Goal: Information Seeking & Learning: Learn about a topic

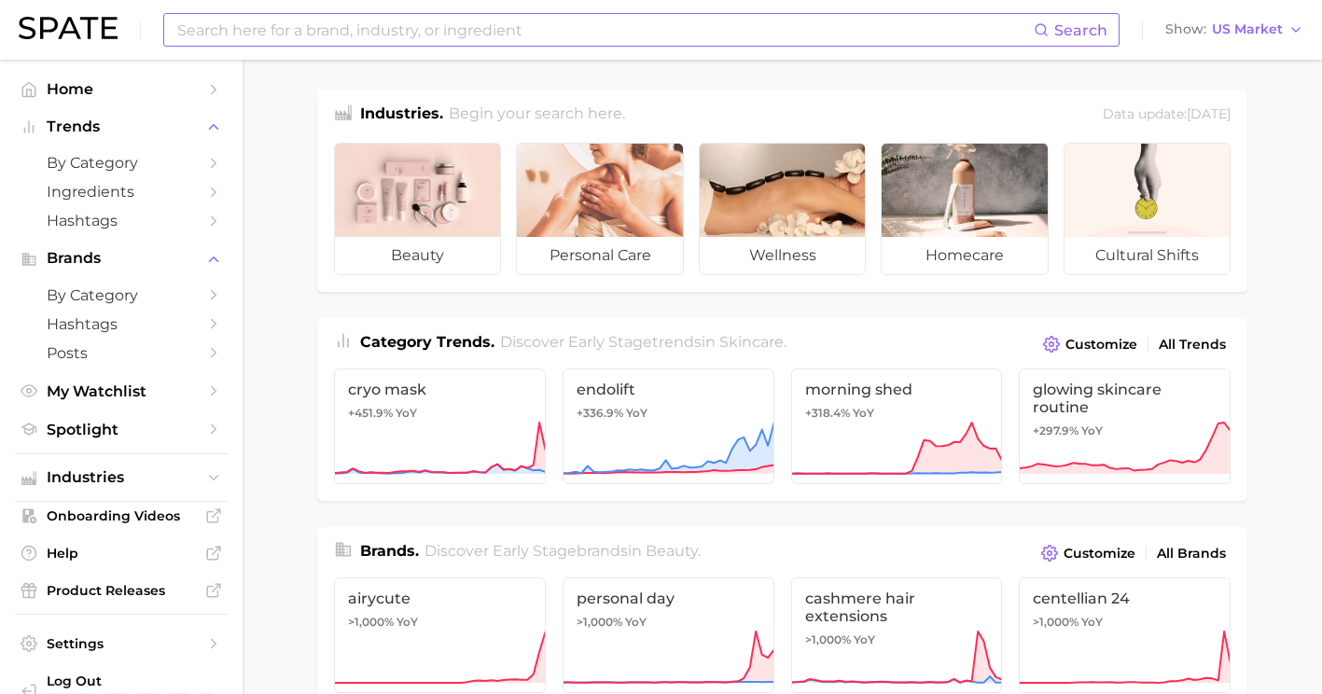
click at [288, 31] on input at bounding box center [604, 30] width 859 height 32
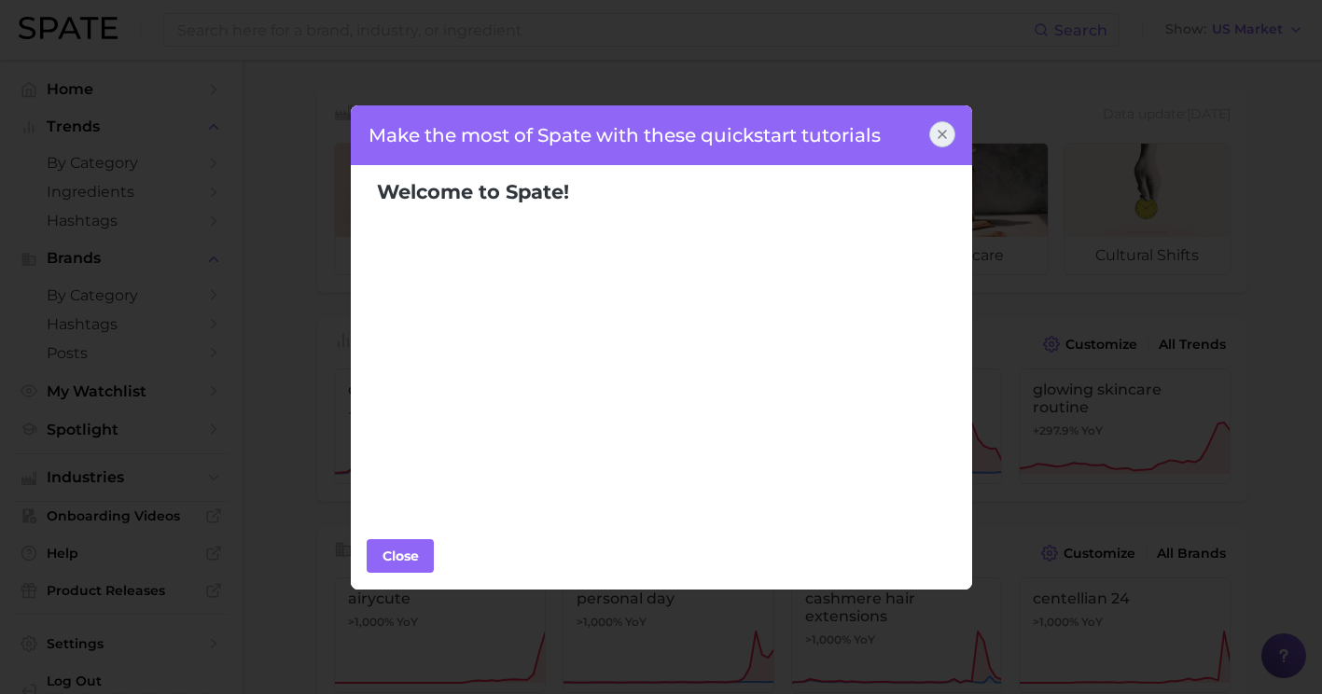
drag, startPoint x: 288, startPoint y: 31, endPoint x: 552, endPoint y: 613, distance: 639.4
click at [552, 613] on div "Make the most of Spate with these quickstart tutorials Welcome to Spate! Popula…" at bounding box center [661, 347] width 1322 height 694
click at [946, 141] on icon at bounding box center [942, 134] width 15 height 15
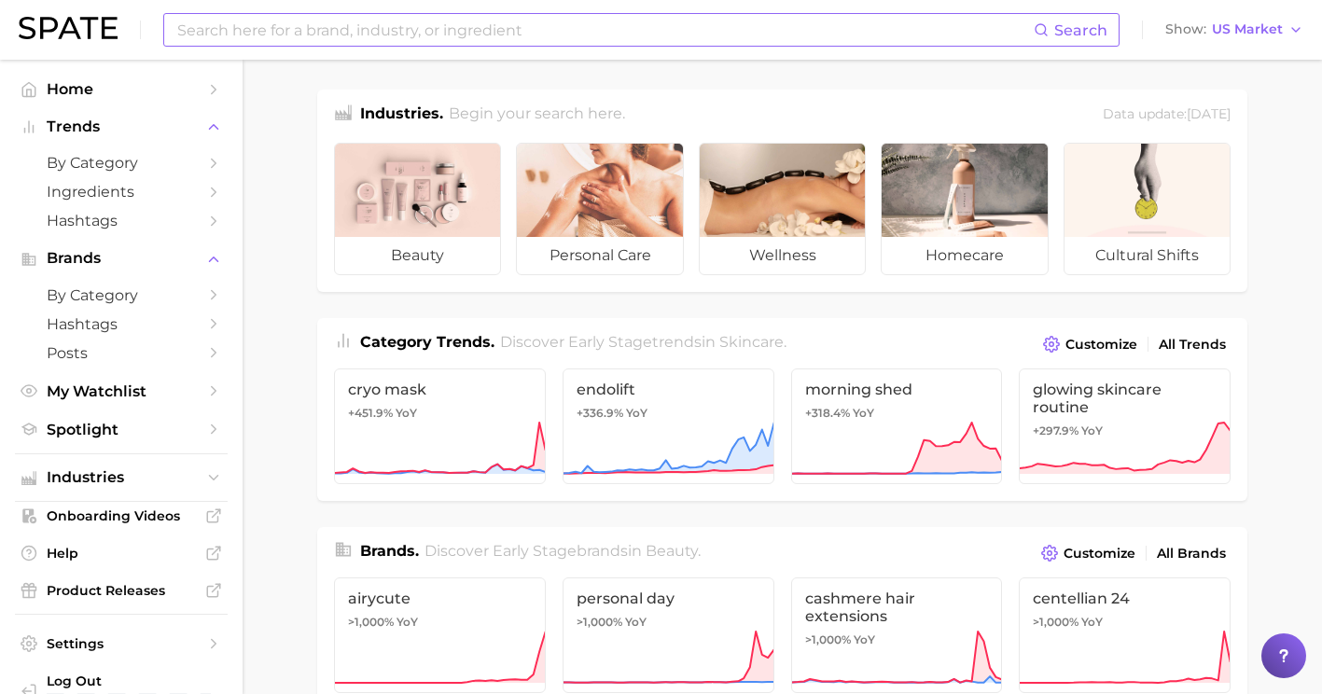
click at [596, 13] on div "Search" at bounding box center [641, 30] width 957 height 34
click at [577, 21] on input at bounding box center [604, 30] width 859 height 32
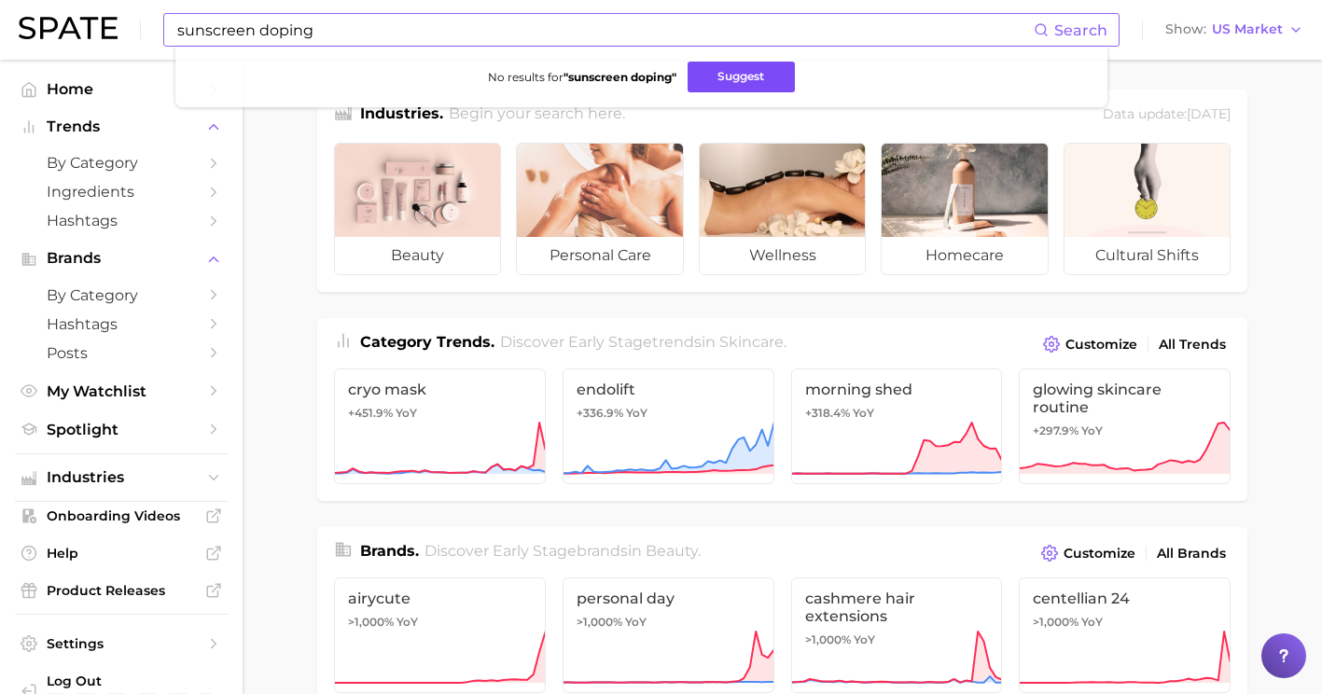
click at [692, 76] on button "Suggest" at bounding box center [741, 77] width 107 height 31
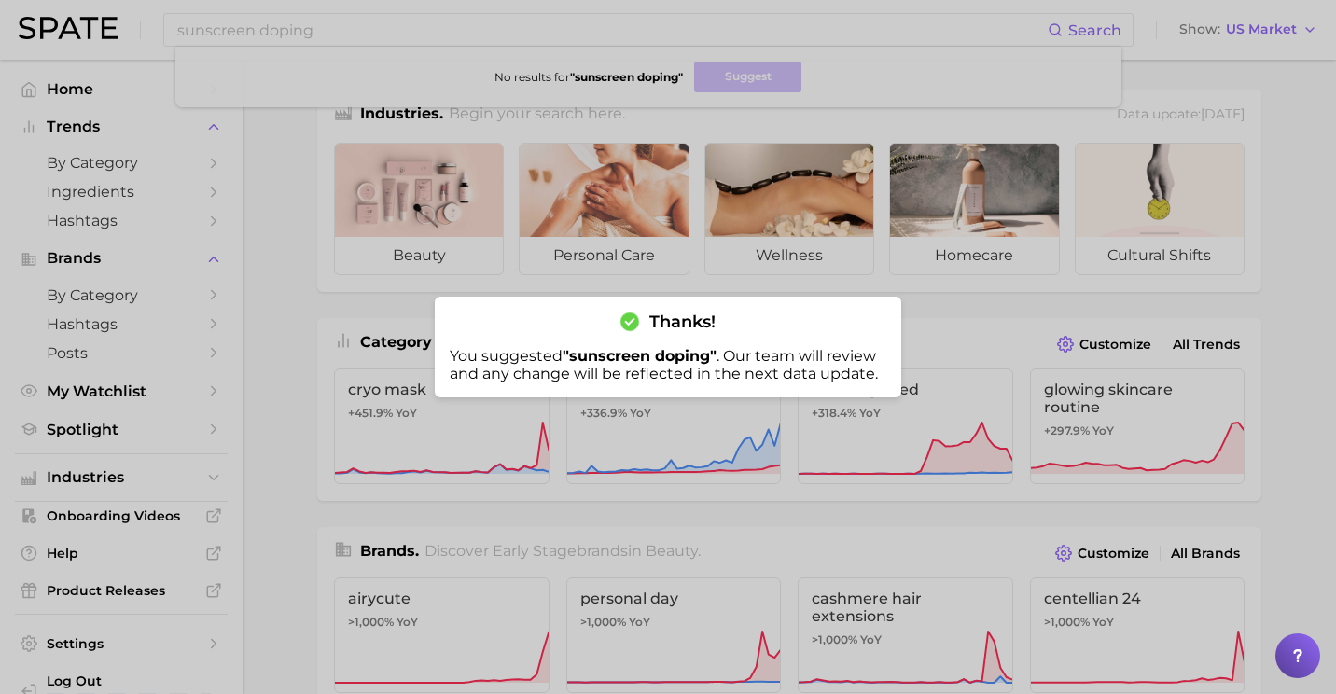
drag, startPoint x: 904, startPoint y: 429, endPoint x: 694, endPoint y: 324, distance: 235.0
click at [694, 324] on span "Thanks!" at bounding box center [683, 322] width 66 height 21
click at [261, 250] on div at bounding box center [668, 347] width 1336 height 694
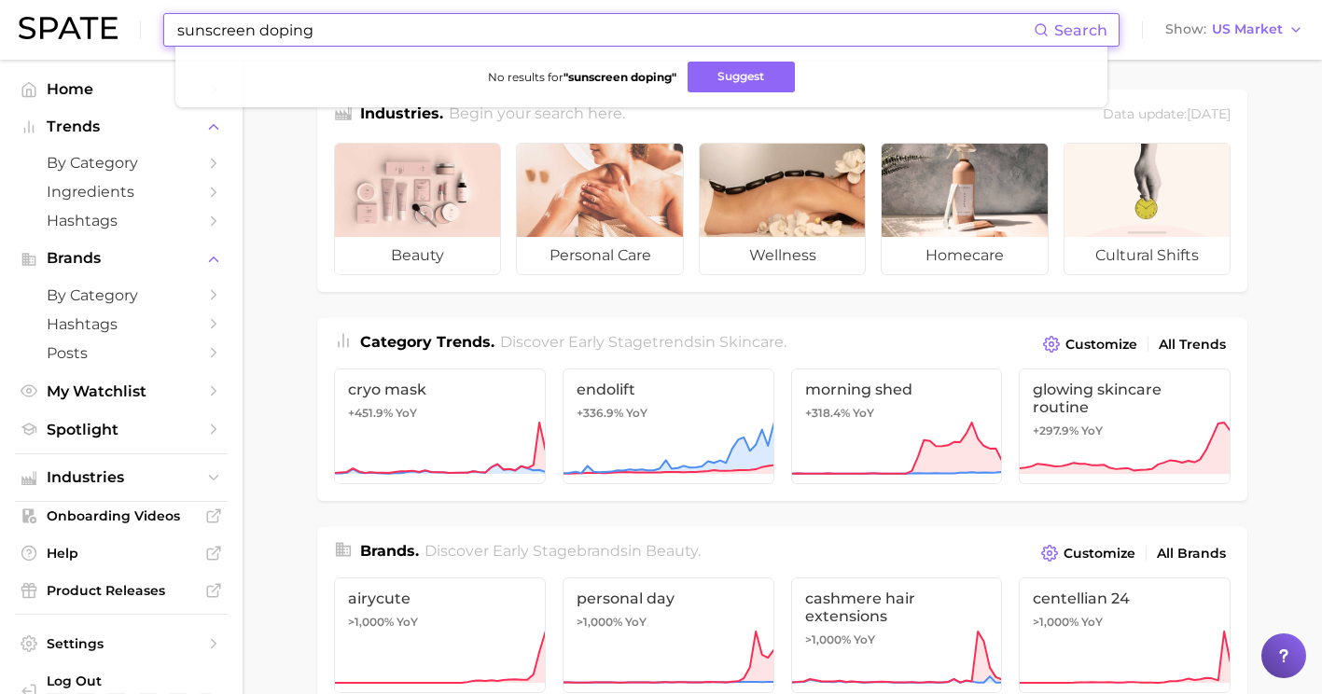
drag, startPoint x: 331, startPoint y: 33, endPoint x: 255, endPoint y: 34, distance: 76.5
click at [255, 34] on input "sunscreen doping" at bounding box center [604, 30] width 859 height 32
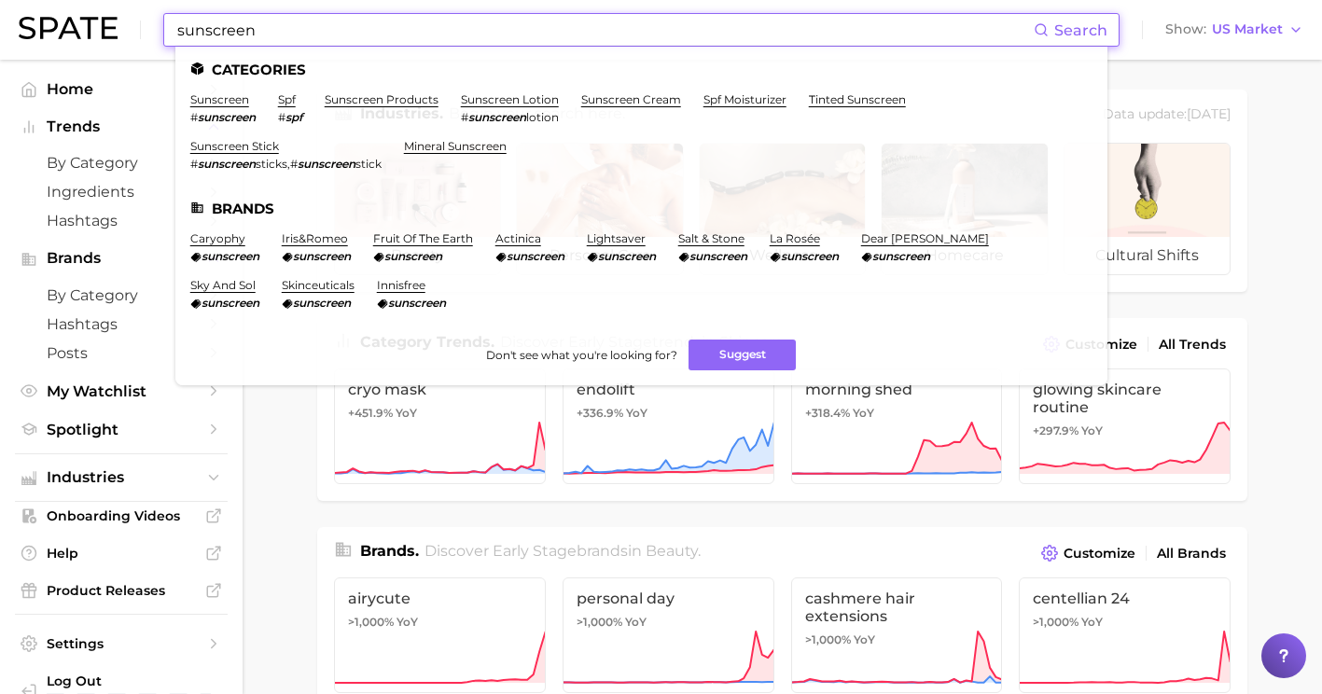
type input "sunscreen"
click at [237, 107] on li "sunscreen # sunscreen" at bounding box center [222, 108] width 65 height 32
click at [237, 100] on link "sunscreen" at bounding box center [219, 99] width 59 height 14
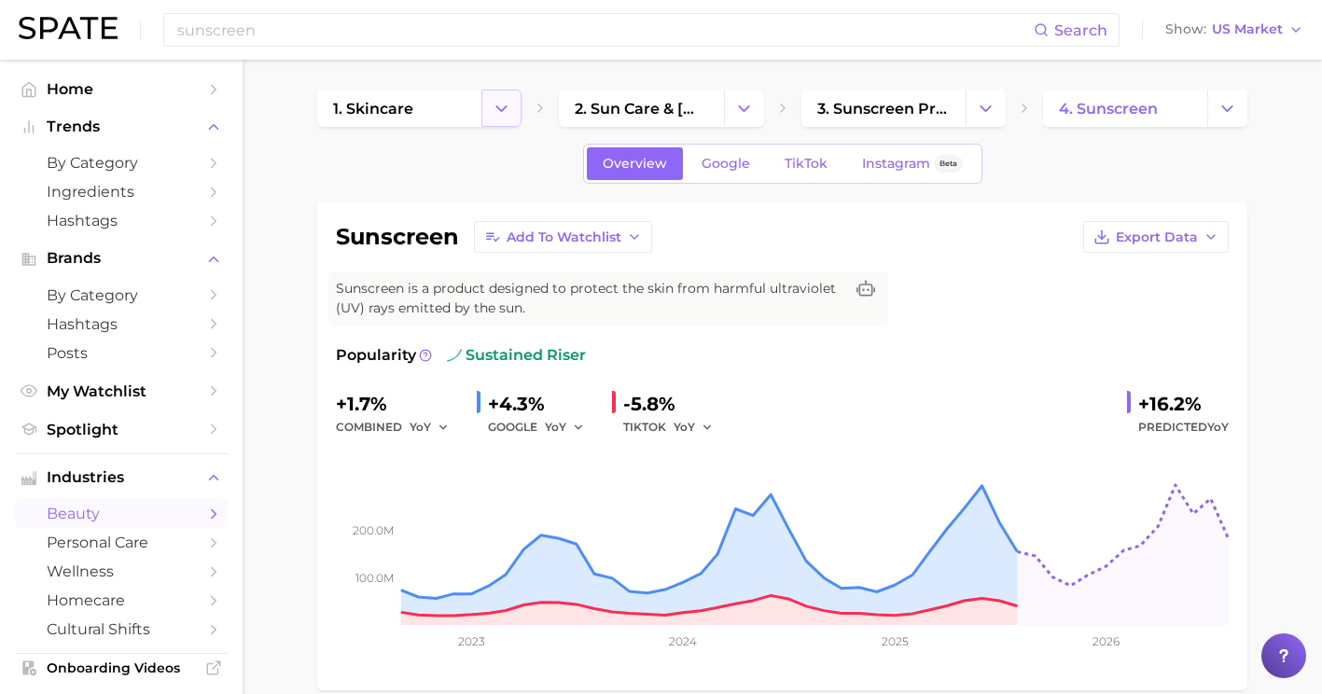
click at [494, 104] on icon "Change Category" at bounding box center [502, 109] width 20 height 20
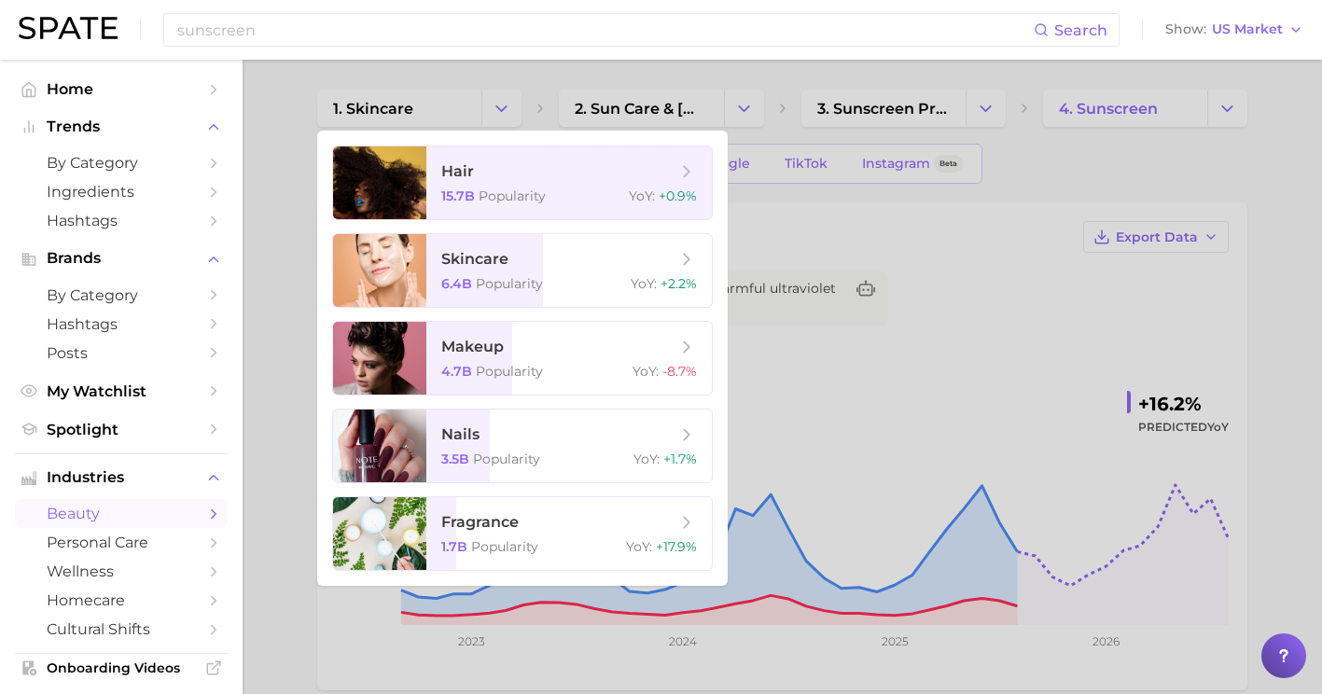
click at [733, 111] on div at bounding box center [661, 347] width 1322 height 694
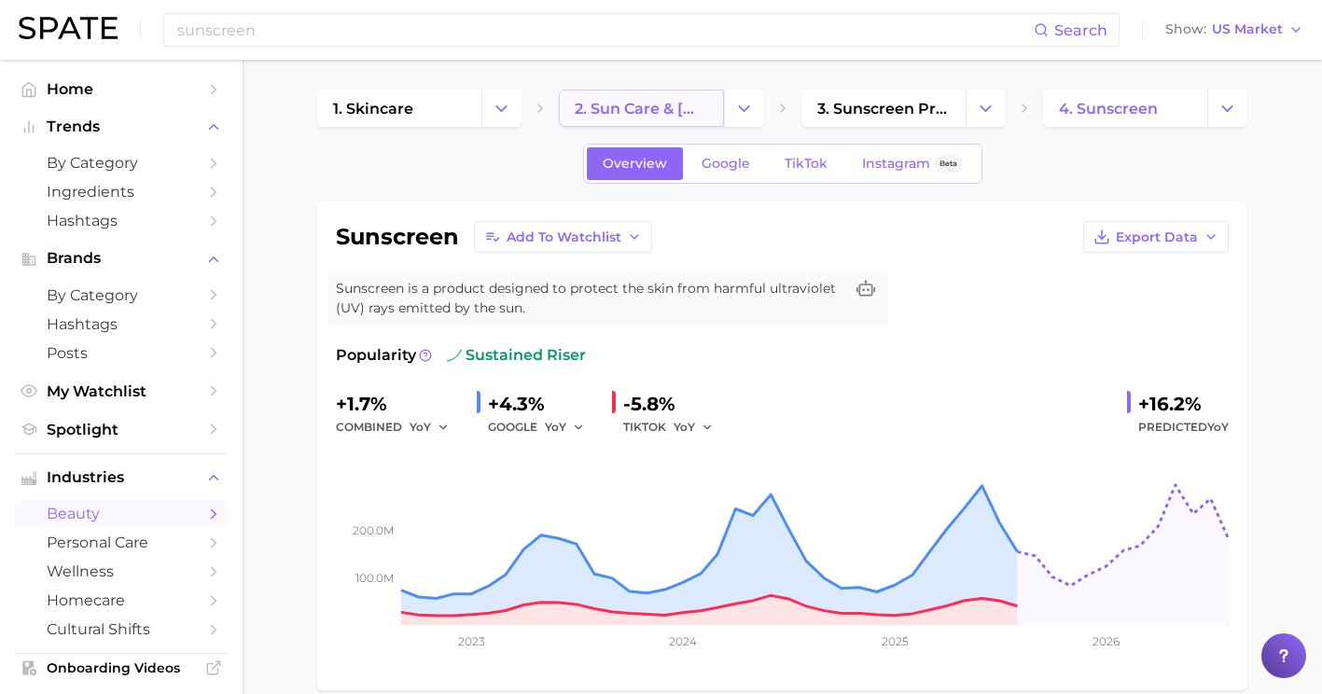
drag, startPoint x: 733, startPoint y: 111, endPoint x: 673, endPoint y: 103, distance: 60.3
click at [673, 103] on span "2. sun care & [MEDICAL_DATA]" at bounding box center [641, 109] width 133 height 18
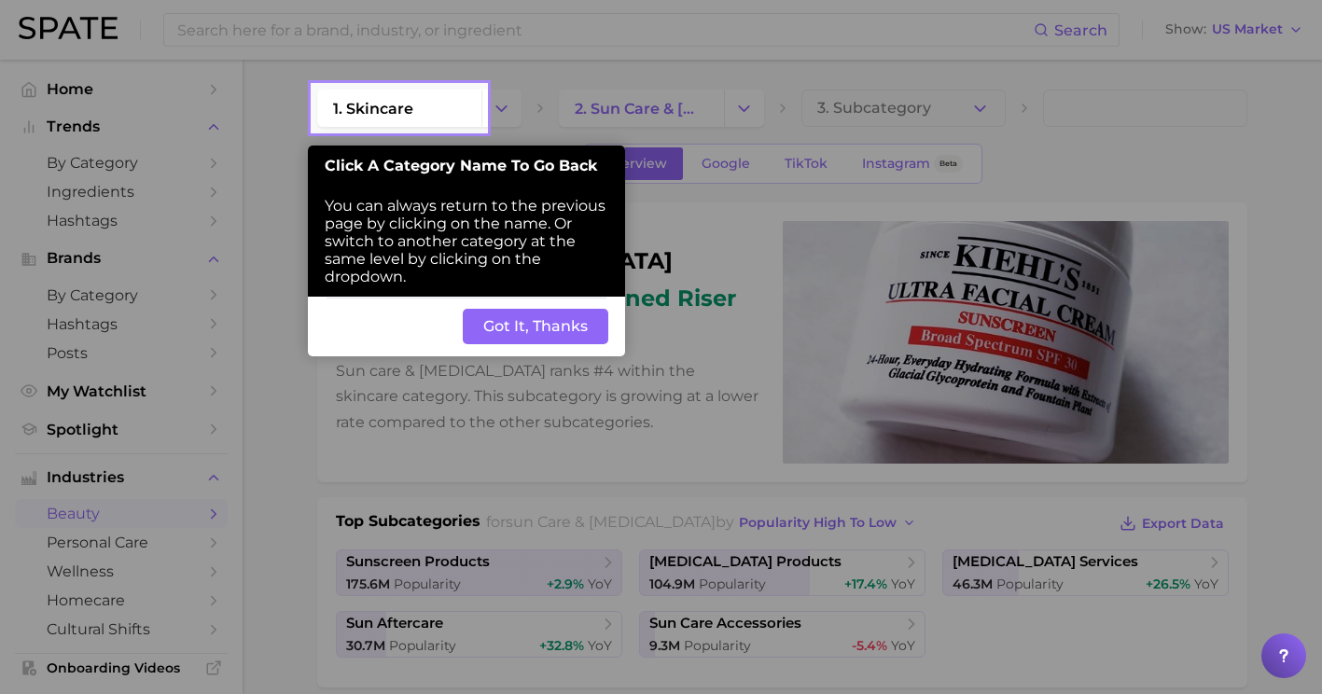
click at [566, 340] on button "Got It, Thanks" at bounding box center [536, 326] width 146 height 35
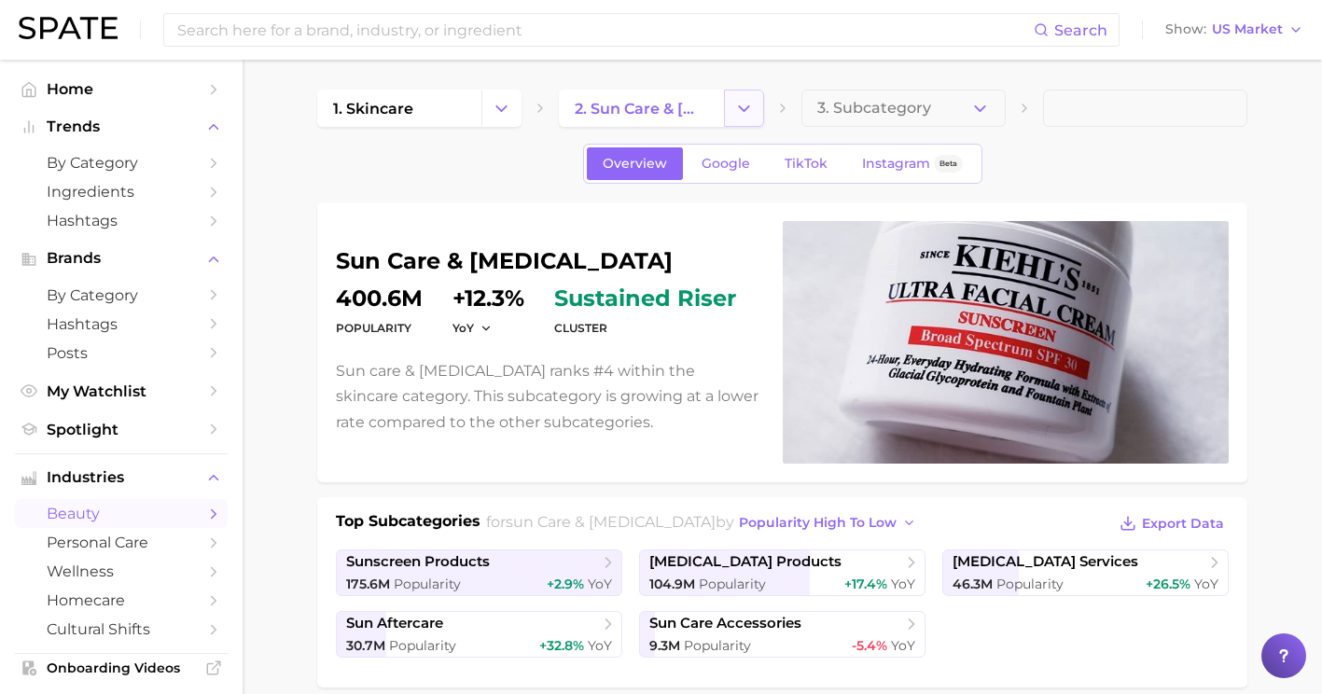
click at [744, 107] on icon "Change Category" at bounding box center [744, 109] width 20 height 20
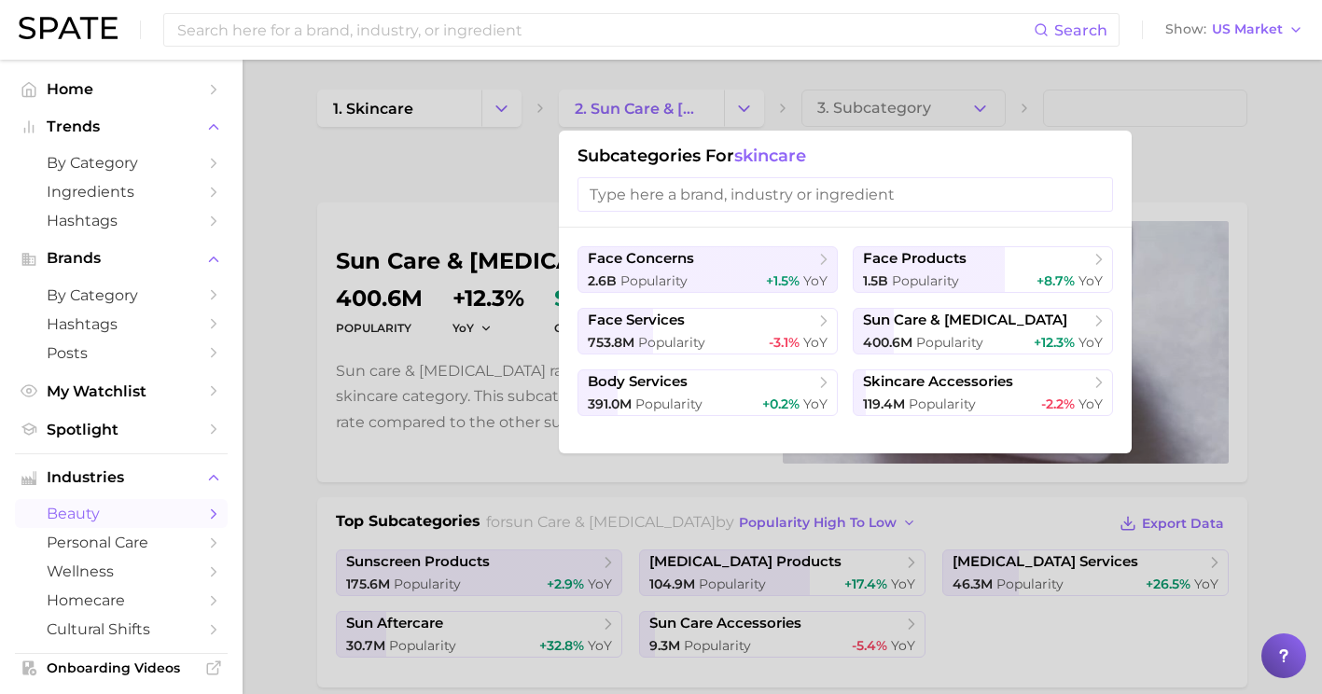
click at [990, 112] on div at bounding box center [661, 347] width 1322 height 694
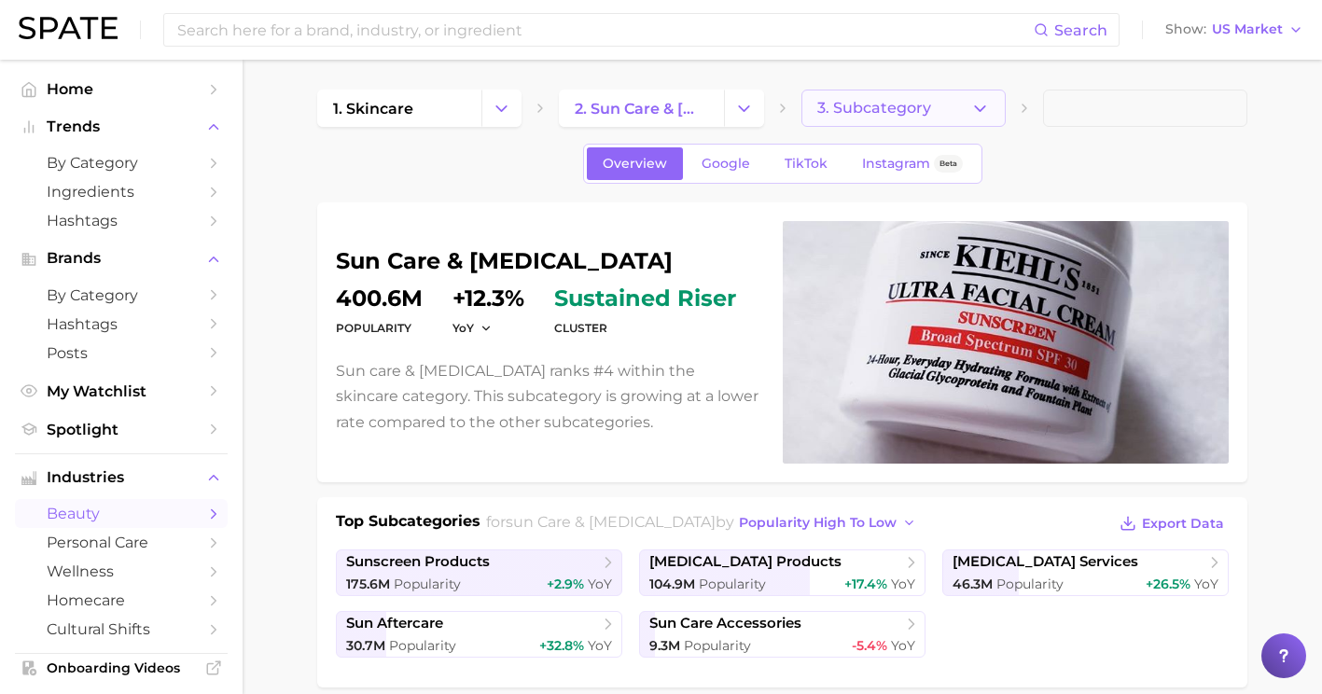
drag, startPoint x: 990, startPoint y: 112, endPoint x: 978, endPoint y: 105, distance: 13.8
click at [978, 105] on icon "button" at bounding box center [981, 109] width 20 height 20
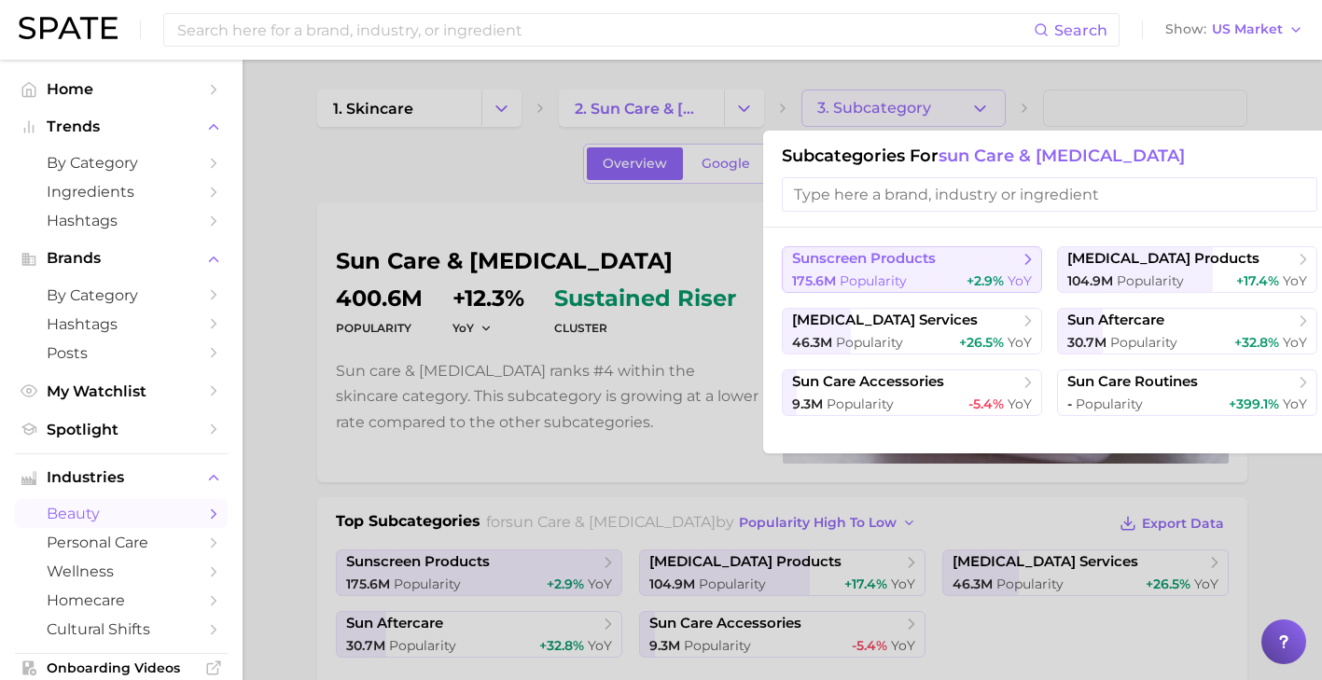
click at [932, 273] on div "175.6m Popularity +2.9% YoY" at bounding box center [912, 282] width 240 height 18
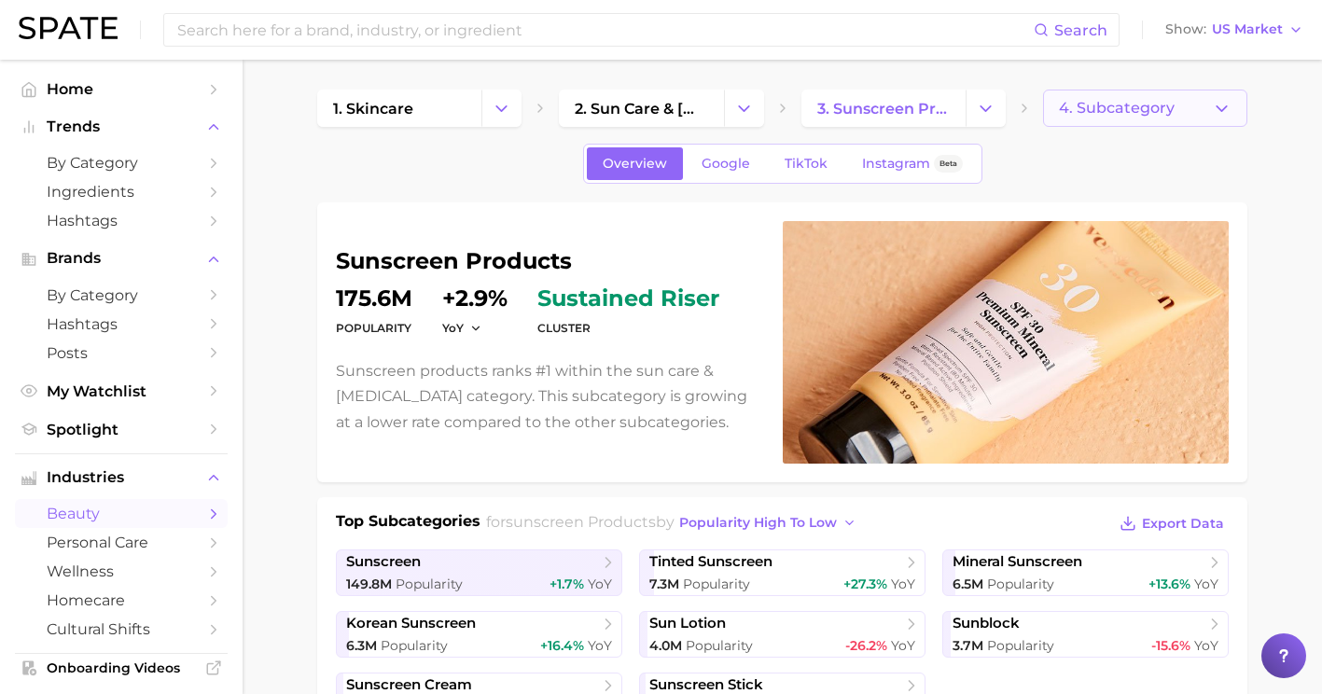
click at [1229, 115] on icon "button" at bounding box center [1222, 109] width 20 height 20
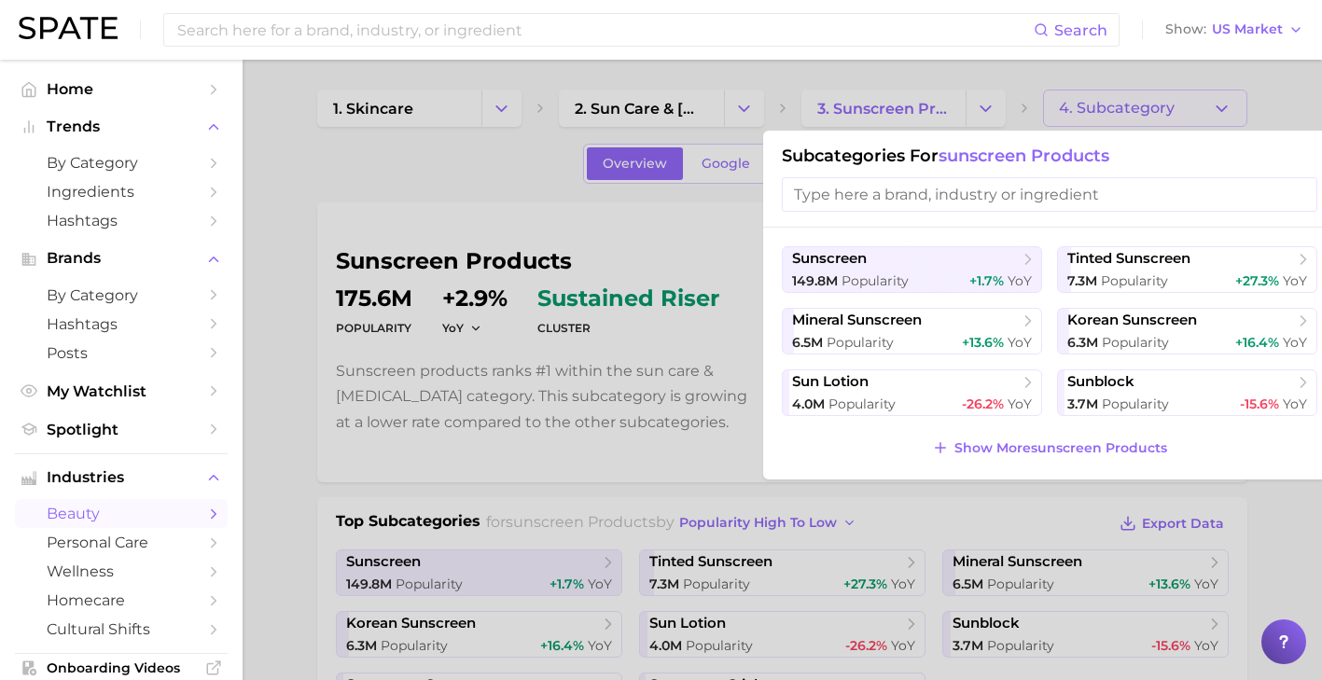
click at [1069, 196] on input "search" at bounding box center [1050, 194] width 536 height 35
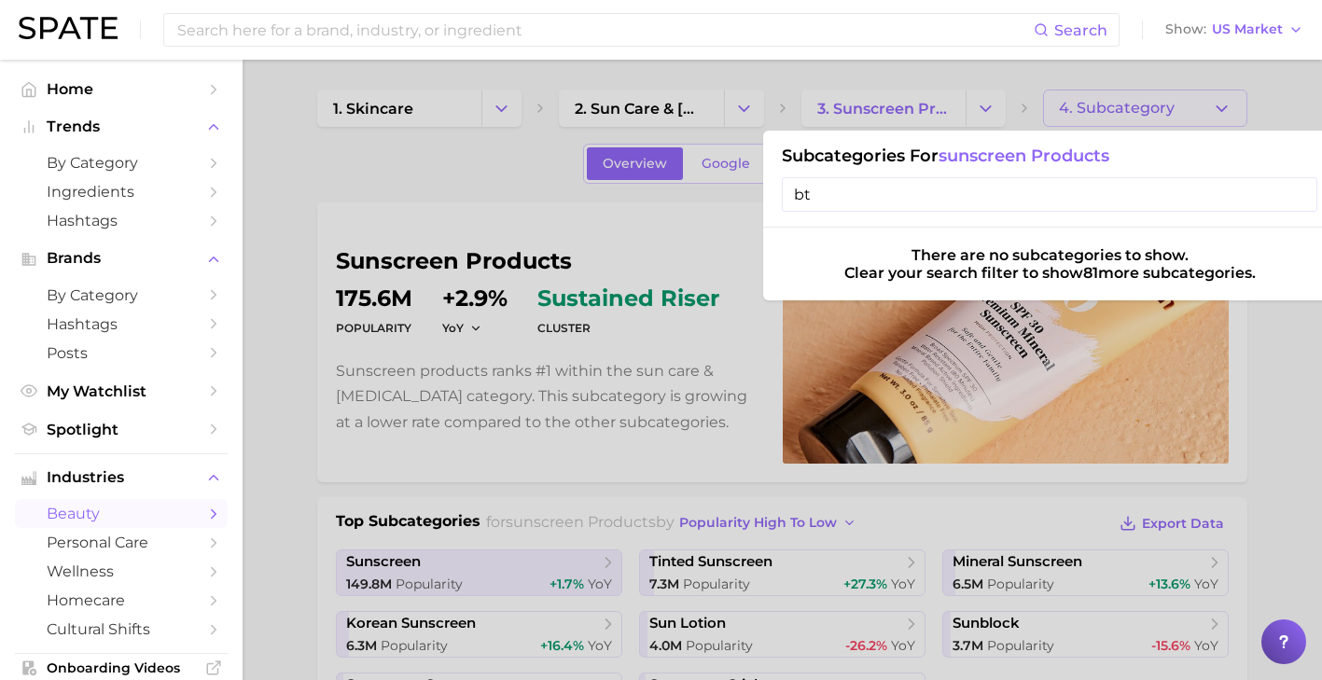
type input "b"
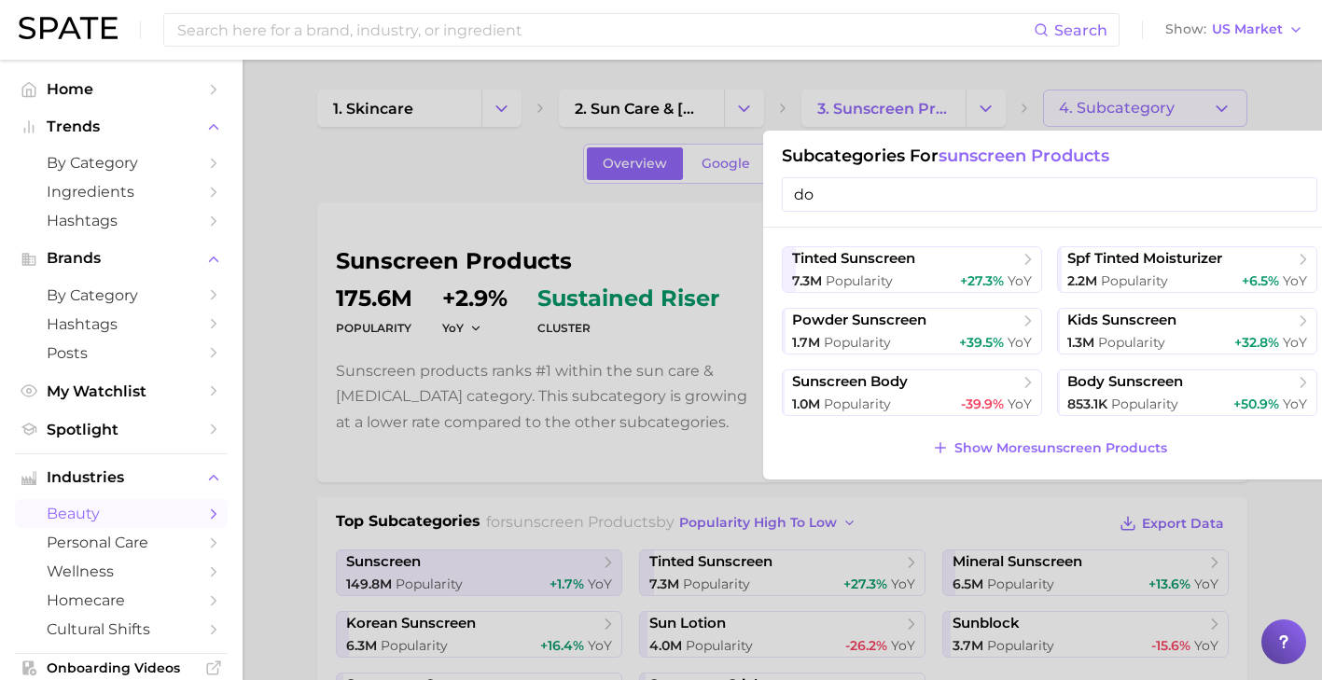
type input "d"
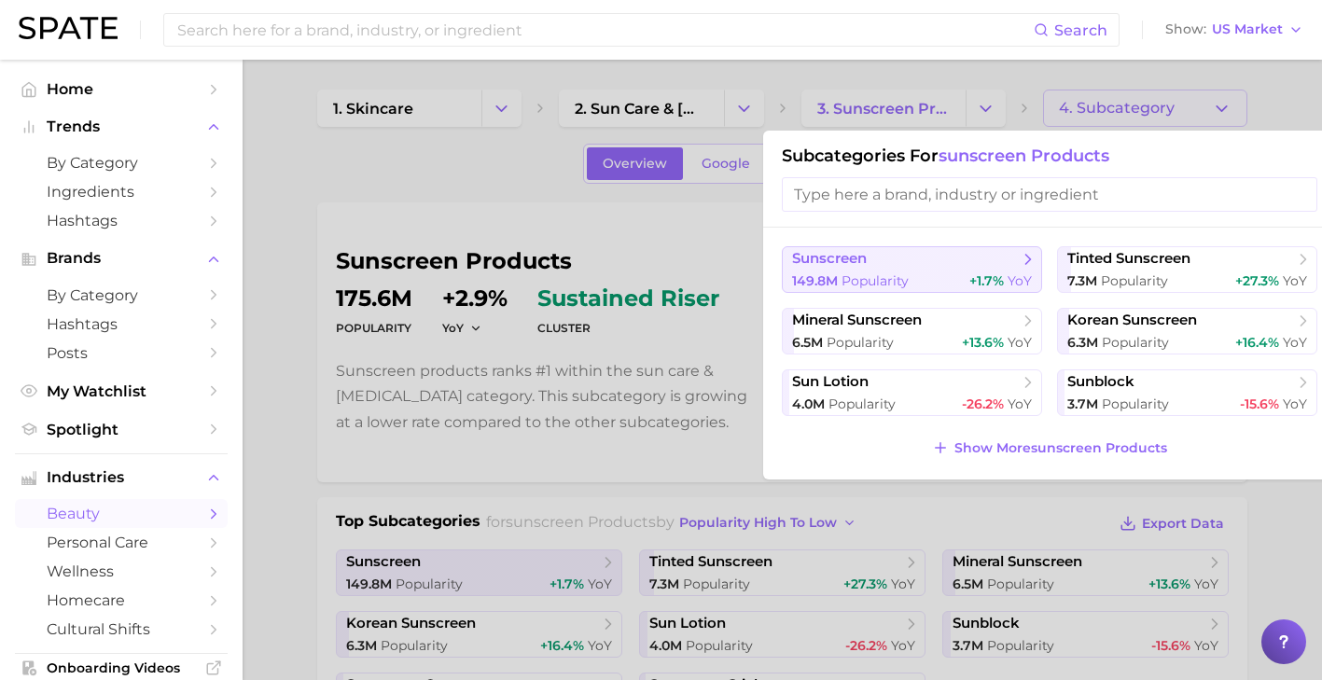
click at [983, 277] on span "+1.7%" at bounding box center [987, 281] width 35 height 17
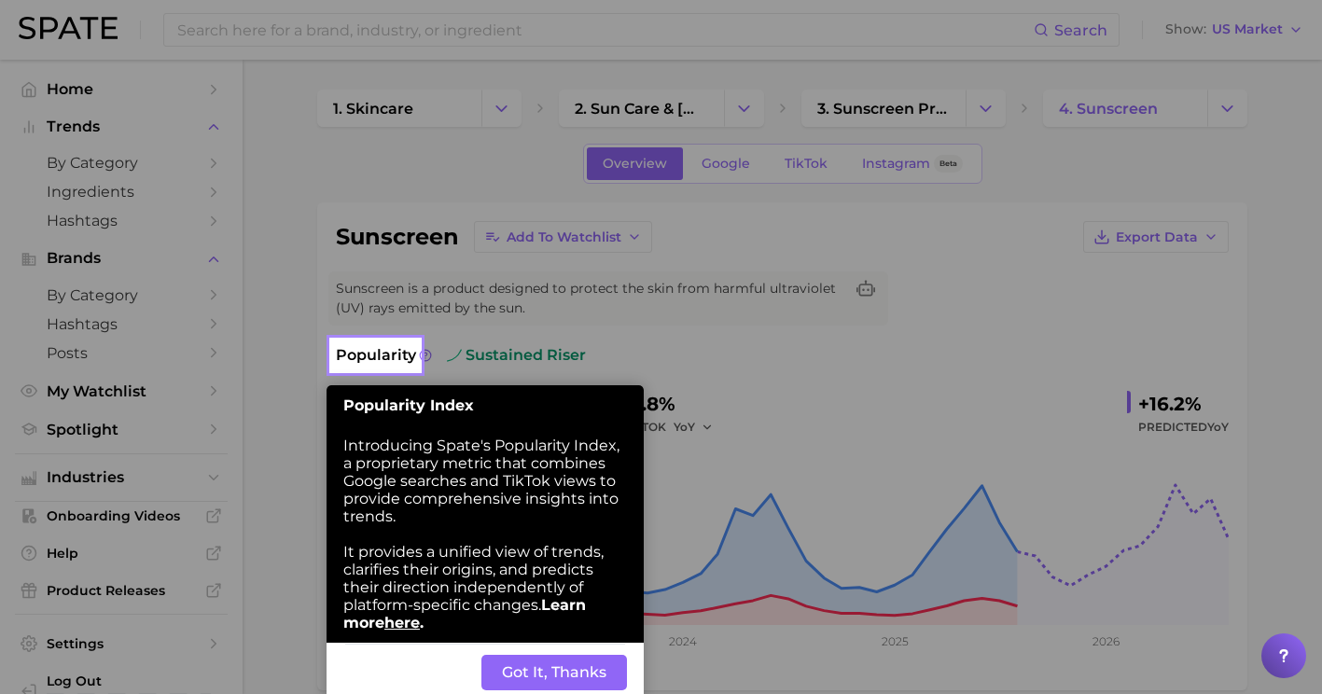
click at [584, 665] on button "Got It, Thanks" at bounding box center [555, 672] width 146 height 35
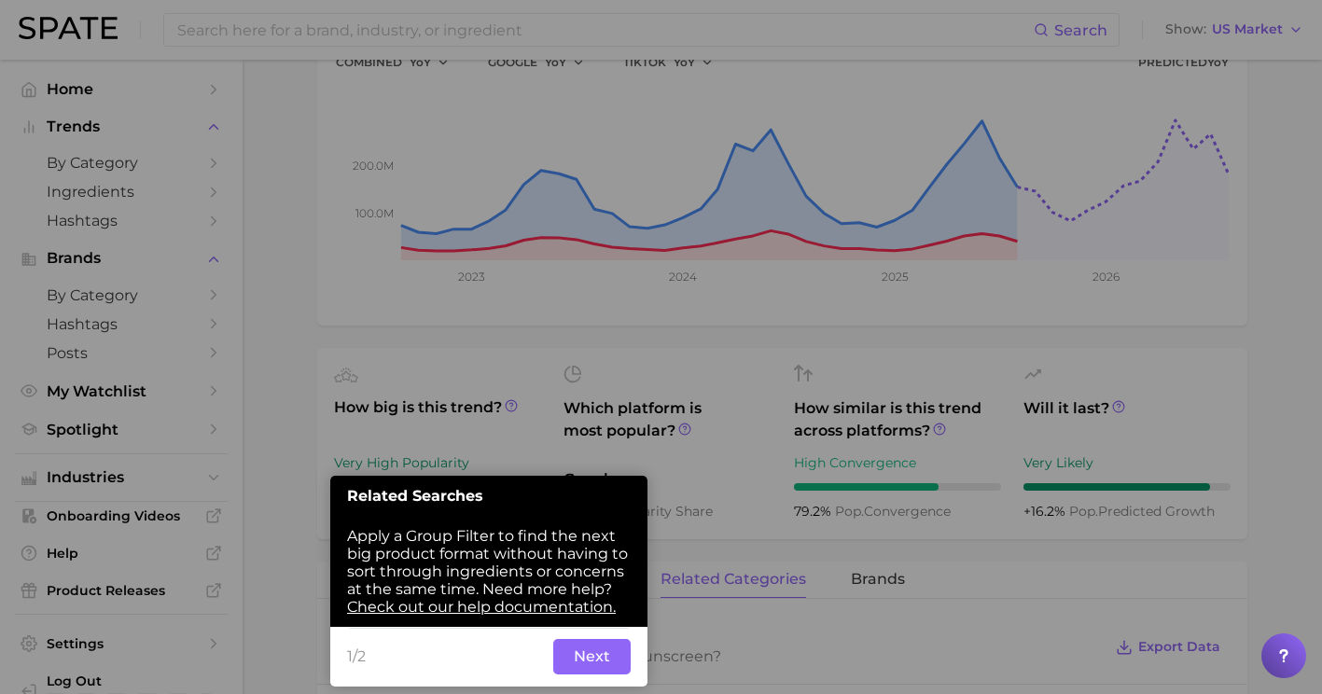
scroll to position [500, 0]
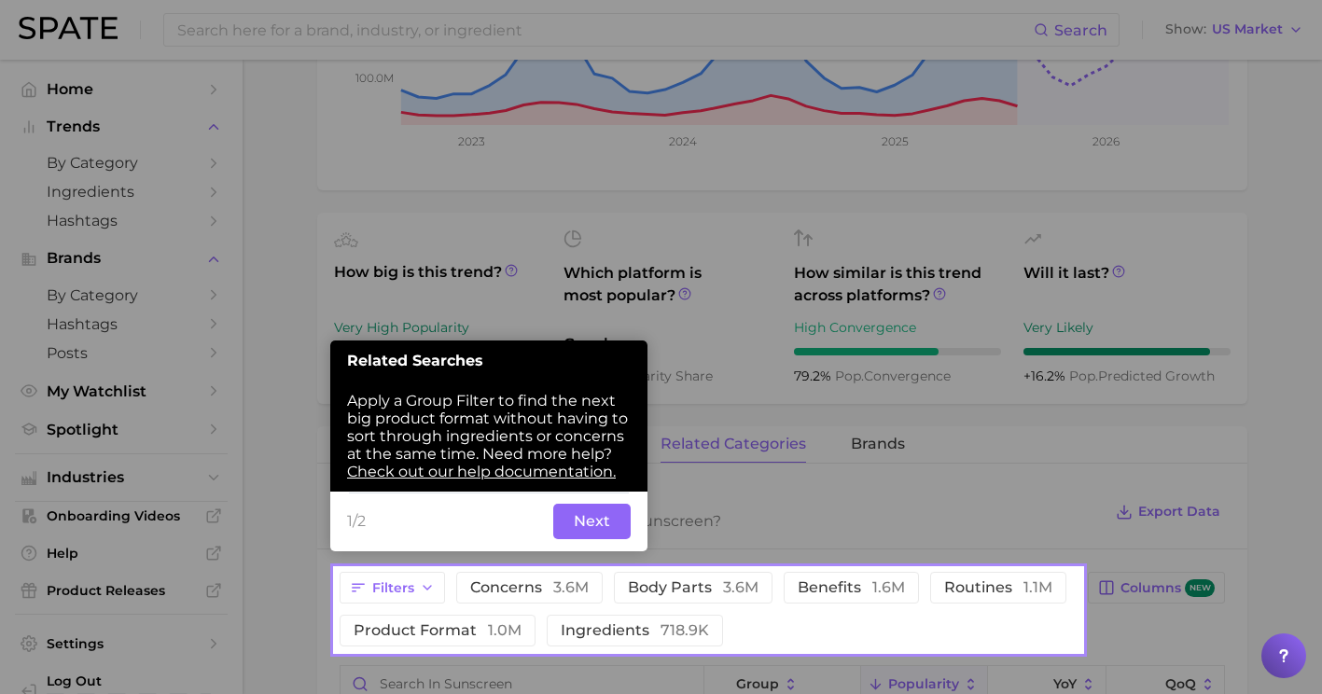
click at [802, 515] on div at bounding box center [709, 284] width 748 height 568
click at [609, 638] on span "ingredients 718.9k" at bounding box center [635, 630] width 148 height 15
click at [602, 515] on button "Next" at bounding box center [591, 521] width 77 height 35
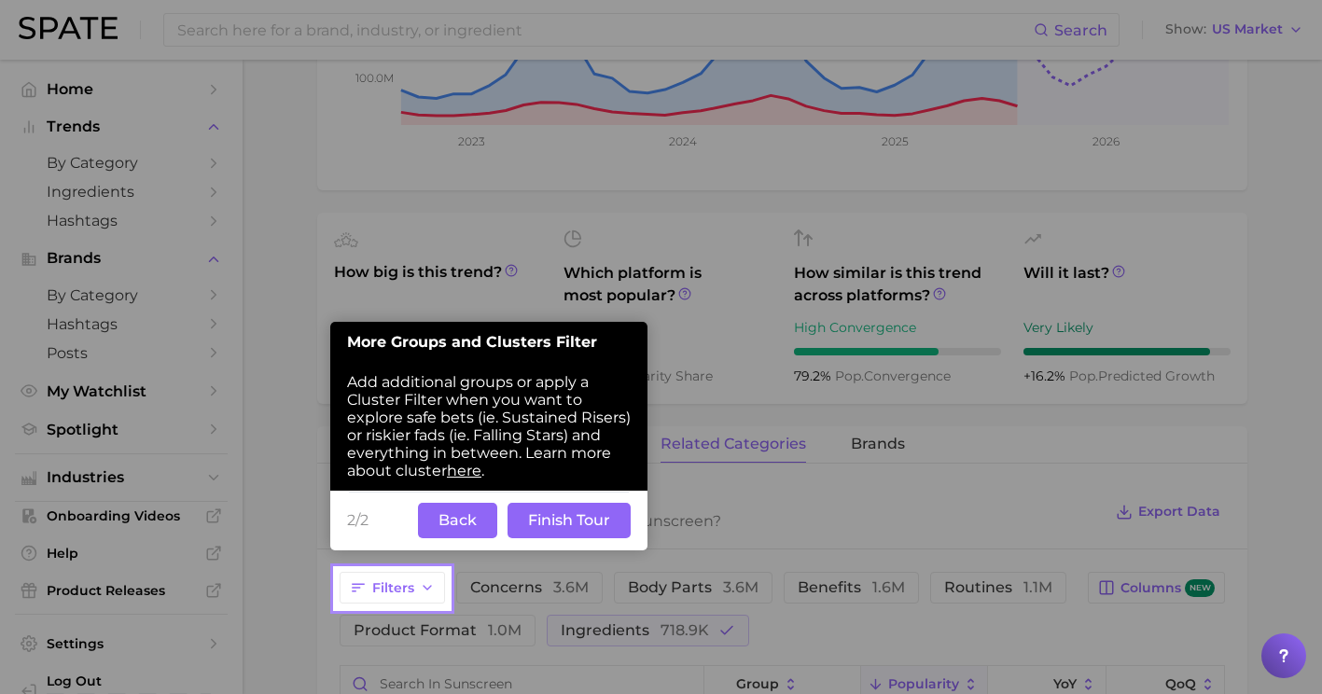
click at [602, 515] on button "Finish Tour" at bounding box center [569, 520] width 123 height 35
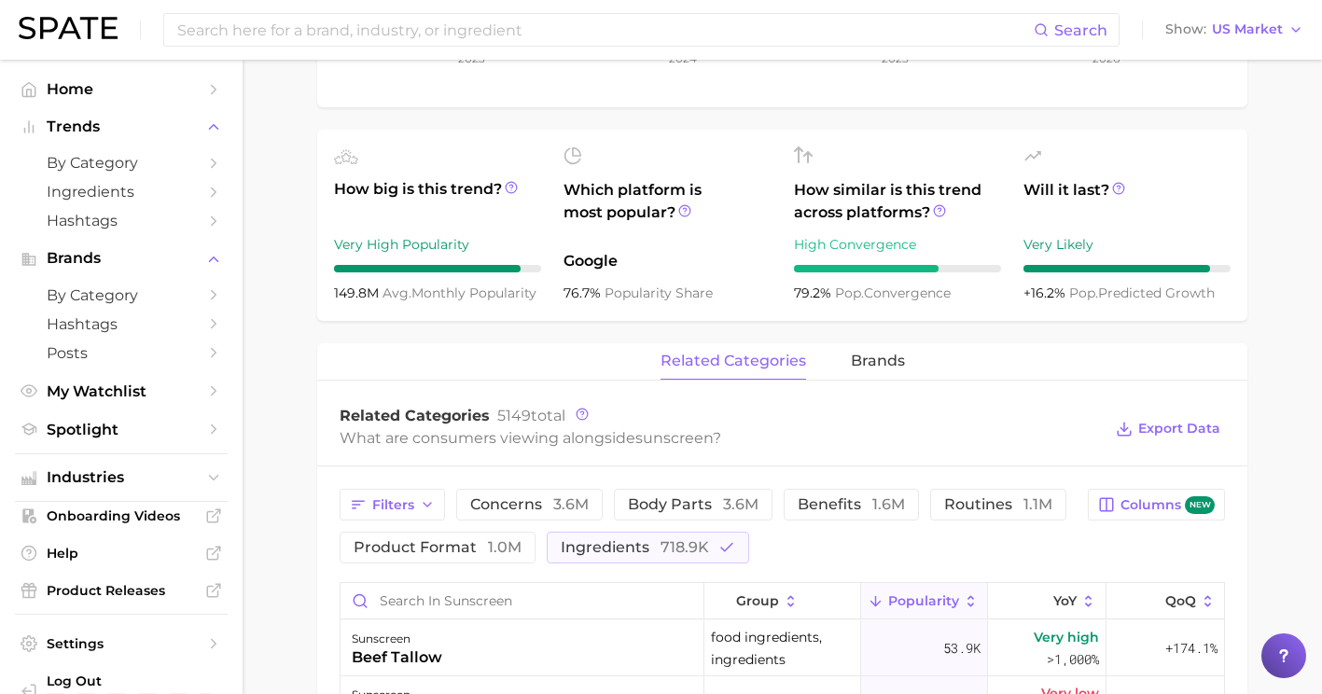
scroll to position [582, 0]
click at [534, 511] on span "concerns 3.6m" at bounding box center [529, 505] width 119 height 15
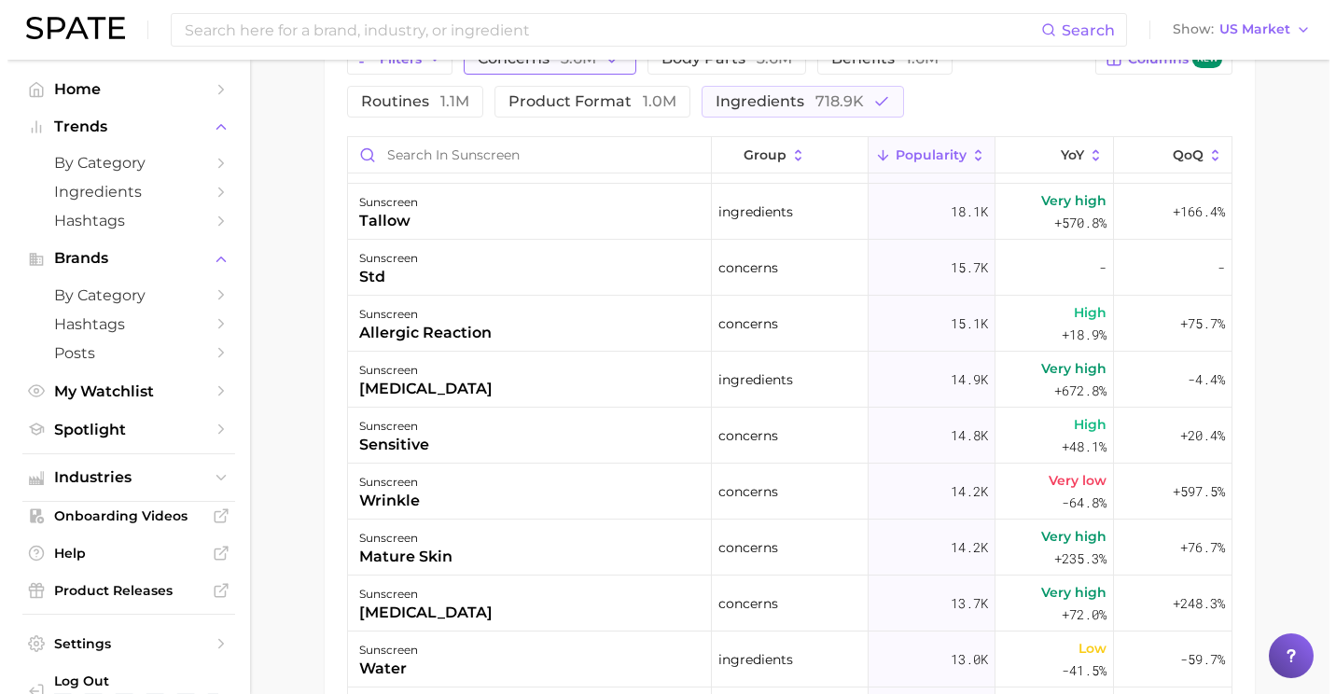
scroll to position [1895, 0]
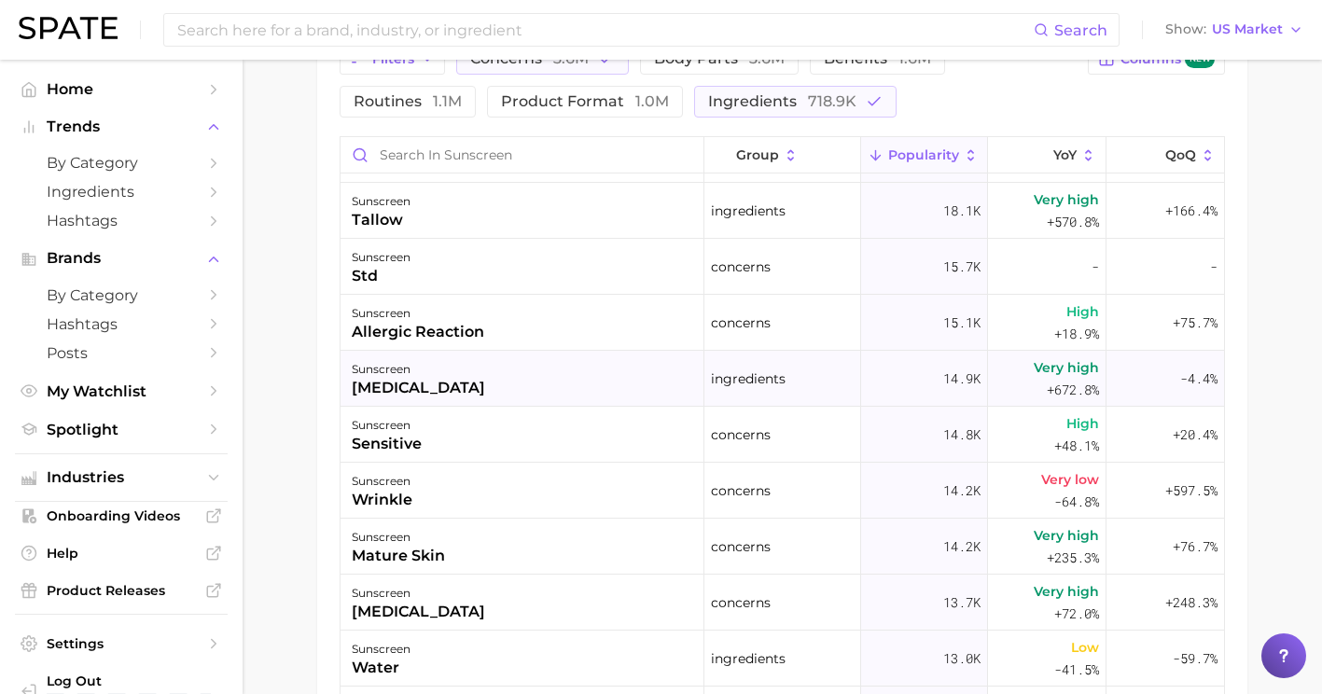
click at [501, 363] on div "sunscreen [MEDICAL_DATA]" at bounding box center [523, 379] width 364 height 56
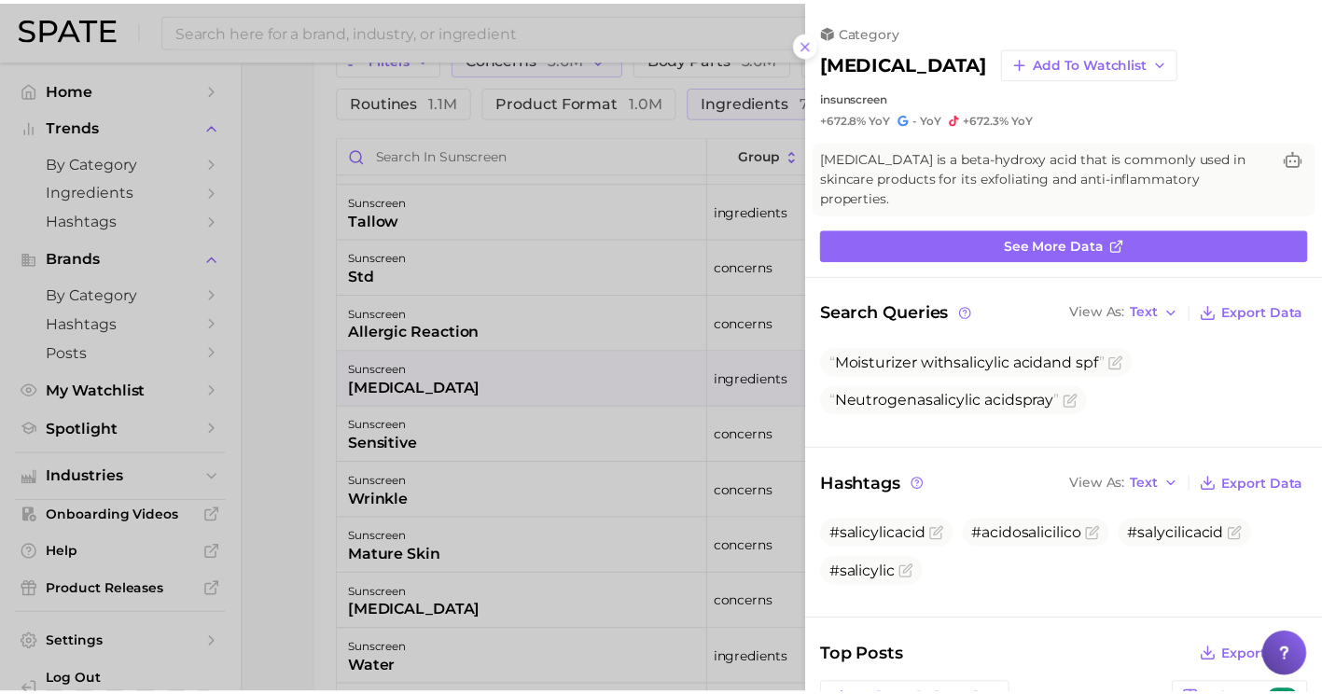
scroll to position [0, 0]
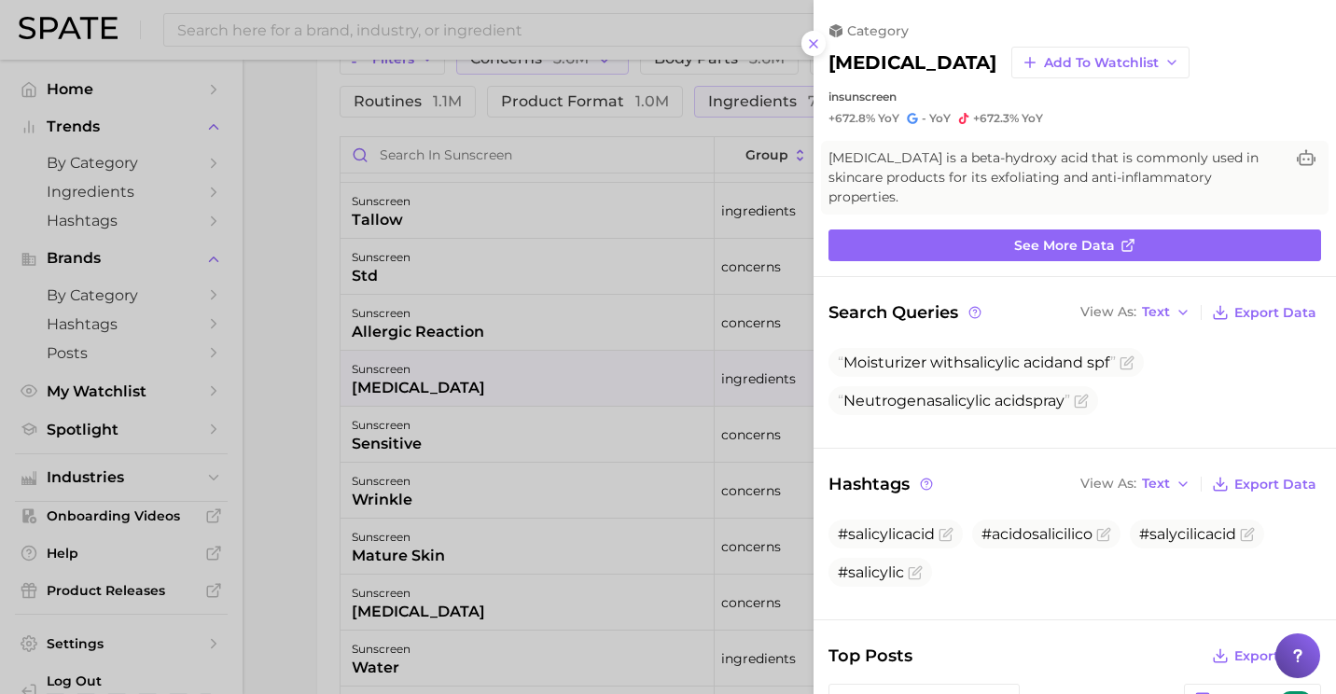
drag, startPoint x: 501, startPoint y: 363, endPoint x: 268, endPoint y: 346, distance: 233.9
click at [268, 346] on div at bounding box center [668, 347] width 1336 height 694
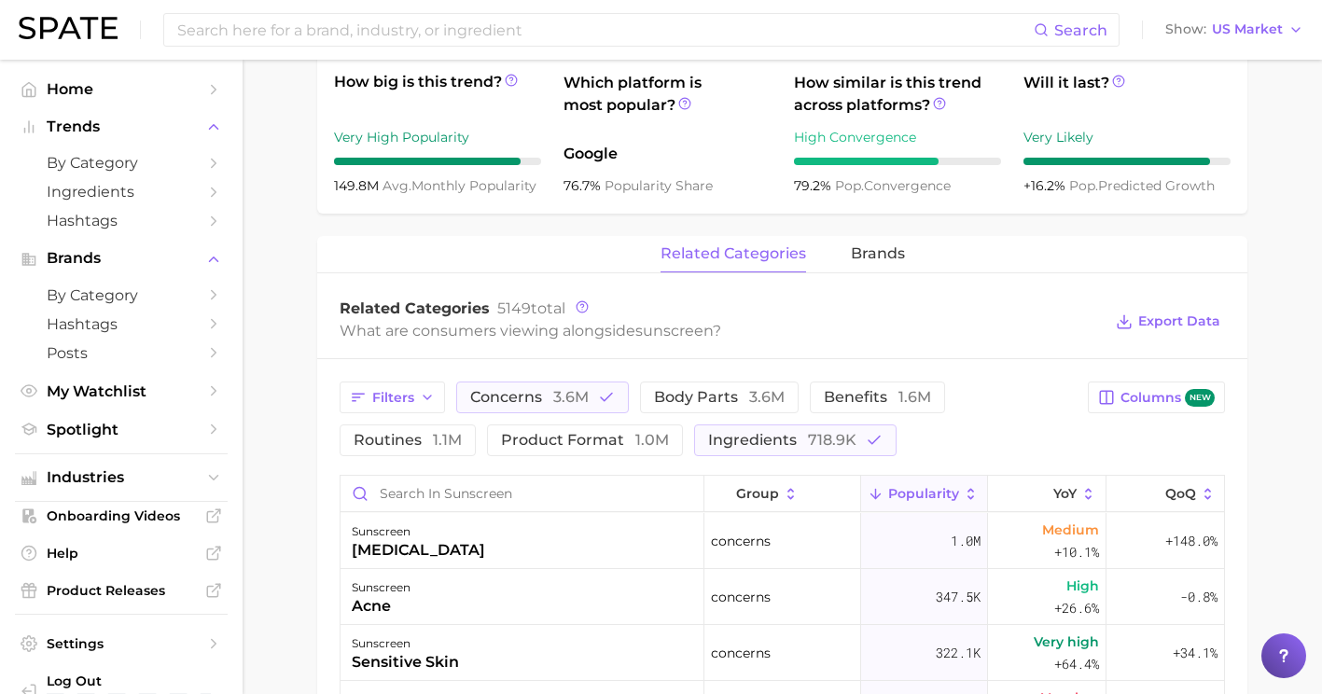
scroll to position [690, 0]
click at [608, 398] on polyline "button" at bounding box center [606, 398] width 11 height 7
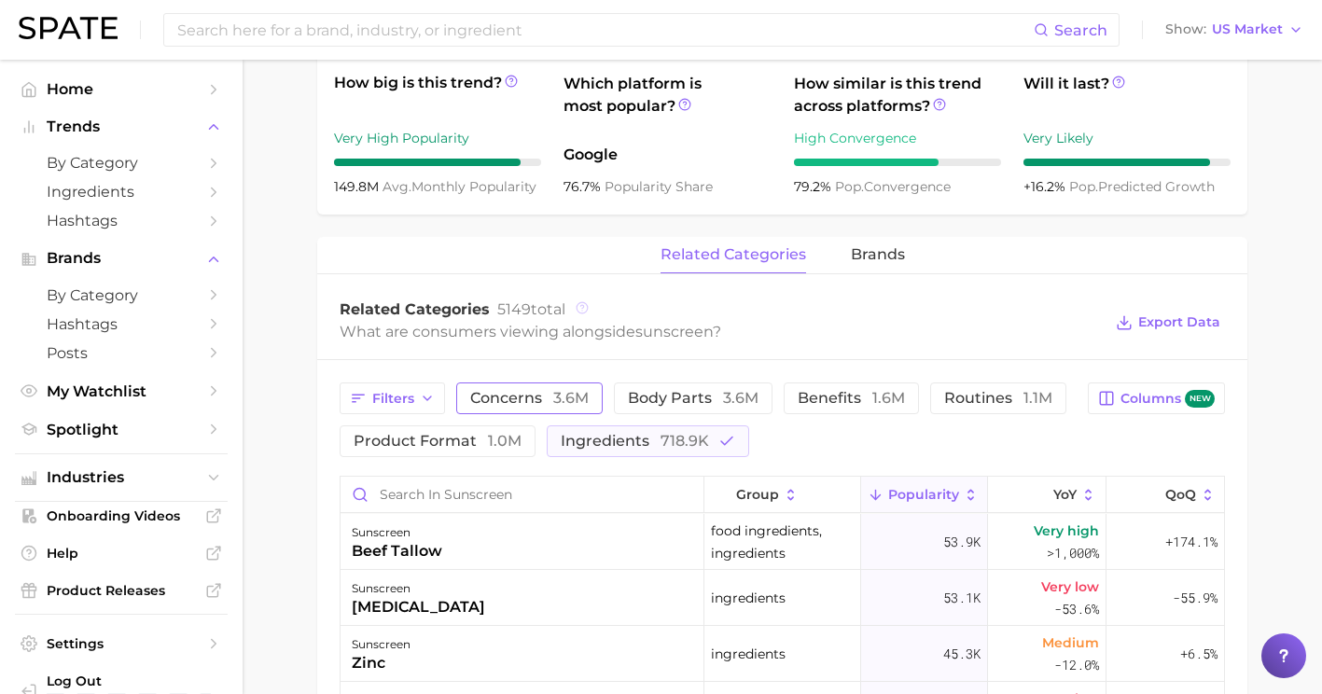
click at [579, 309] on icon at bounding box center [582, 307] width 13 height 13
click at [1187, 409] on button "Columns new" at bounding box center [1156, 399] width 137 height 32
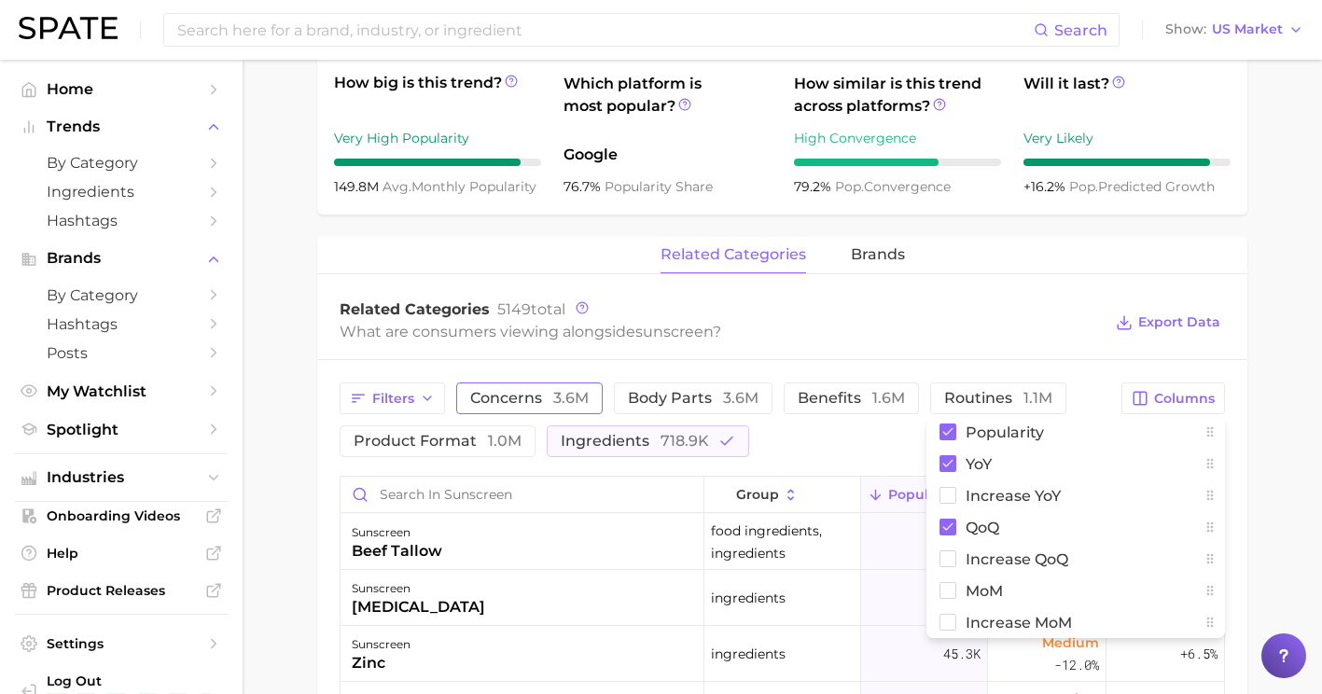
drag, startPoint x: 1187, startPoint y: 409, endPoint x: 1102, endPoint y: 325, distance: 119.4
click at [985, 326] on div "What are consumers viewing alongside sunscreen ?" at bounding box center [721, 331] width 762 height 25
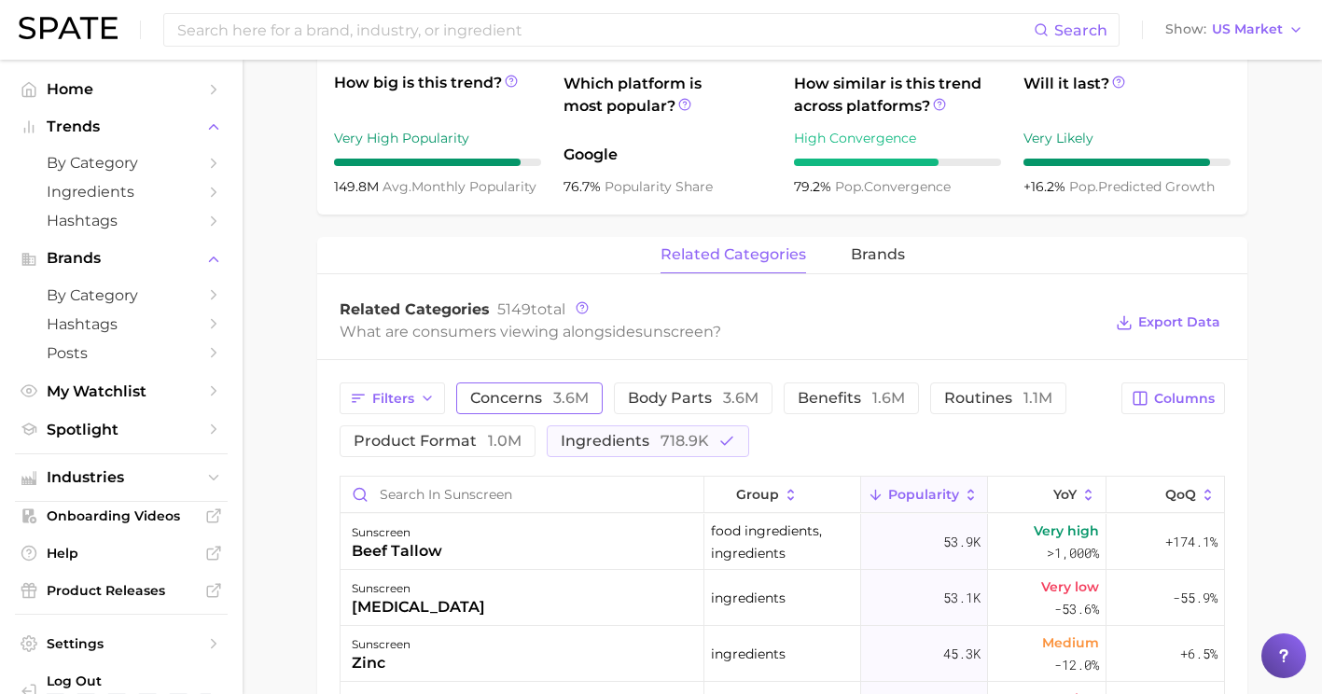
click at [985, 326] on div "What are consumers viewing alongside sunscreen ?" at bounding box center [721, 331] width 762 height 25
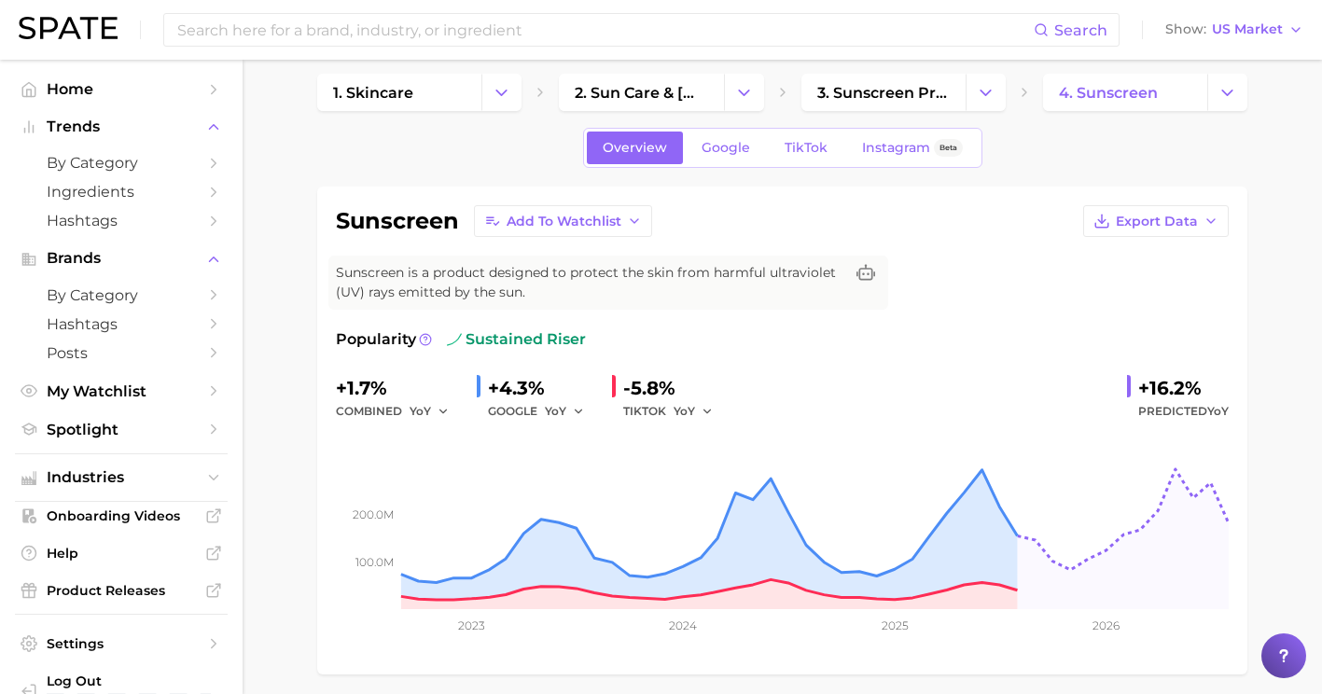
scroll to position [0, 0]
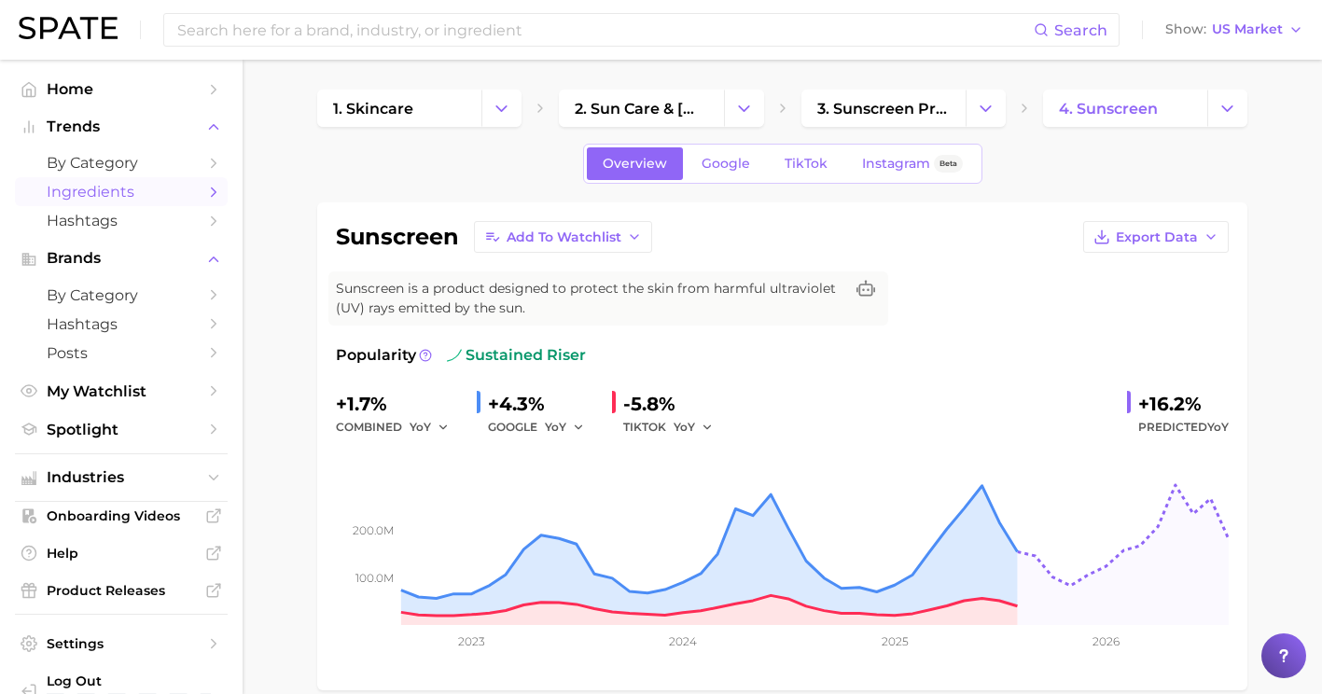
click at [123, 201] on span "Ingredients" at bounding box center [121, 192] width 149 height 18
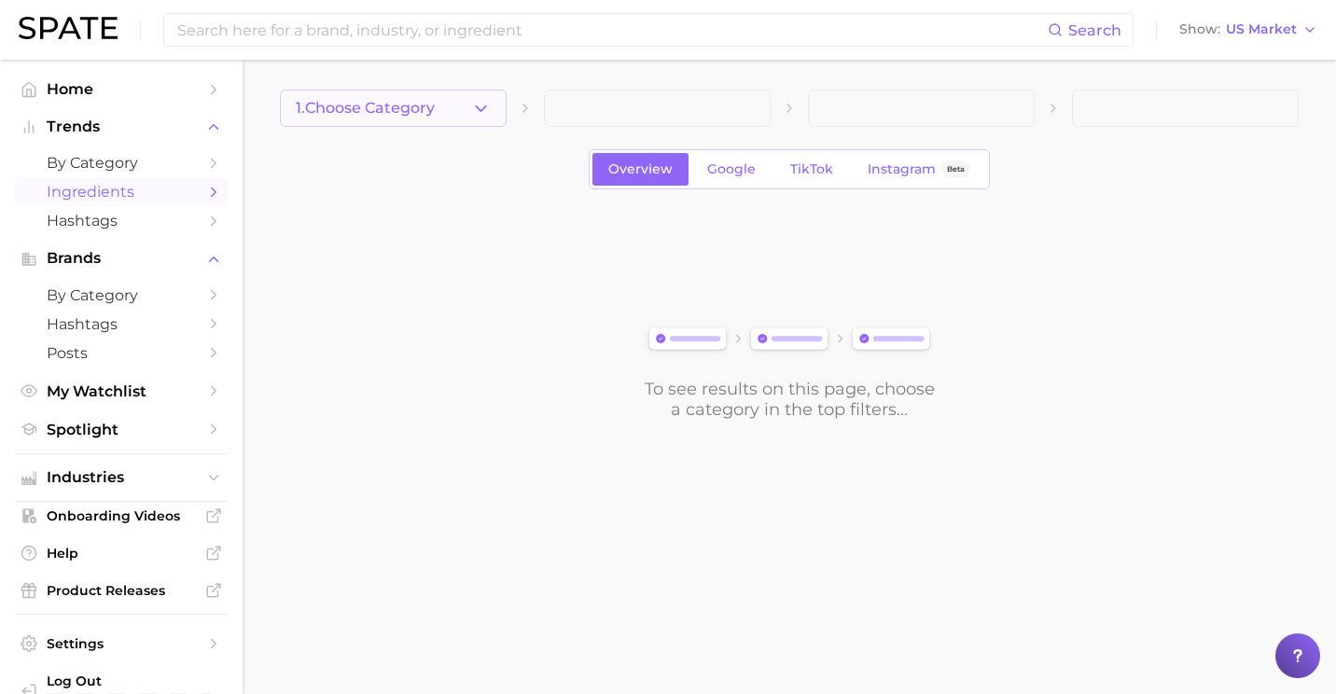
click at [398, 110] on span "1. Choose Category" at bounding box center [365, 108] width 139 height 17
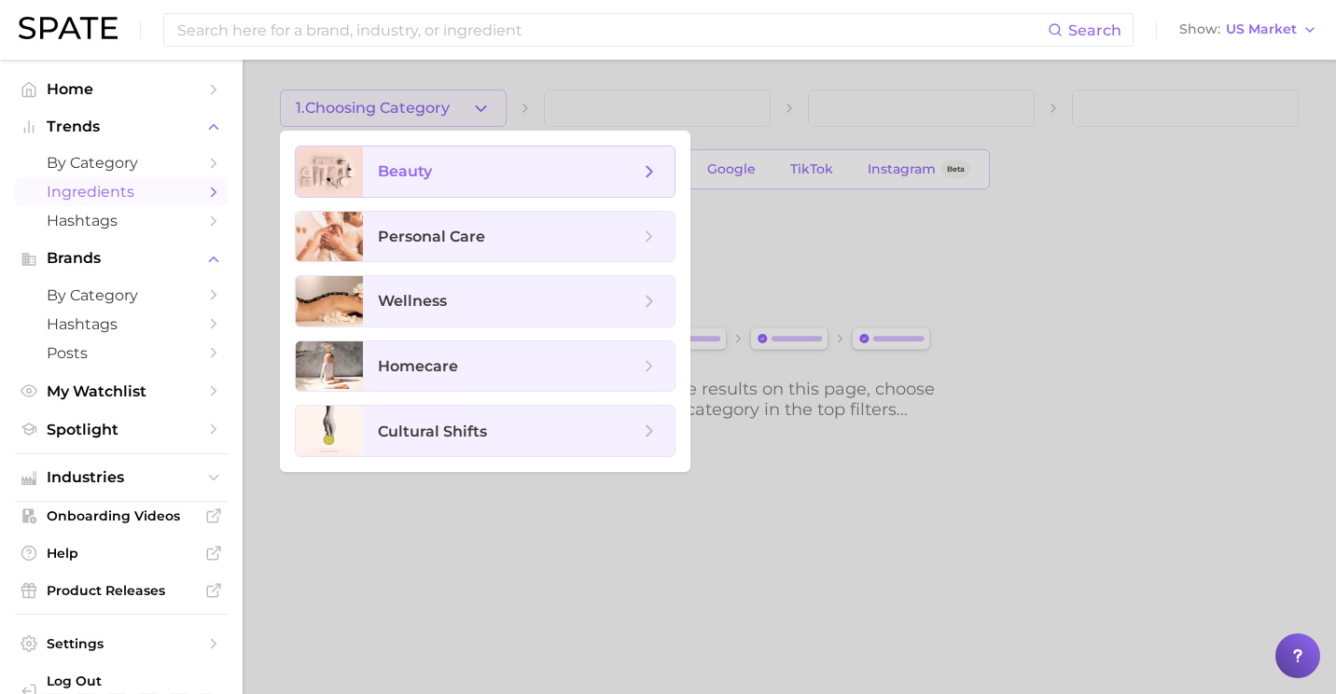
click at [418, 167] on span "beauty" at bounding box center [405, 171] width 54 height 18
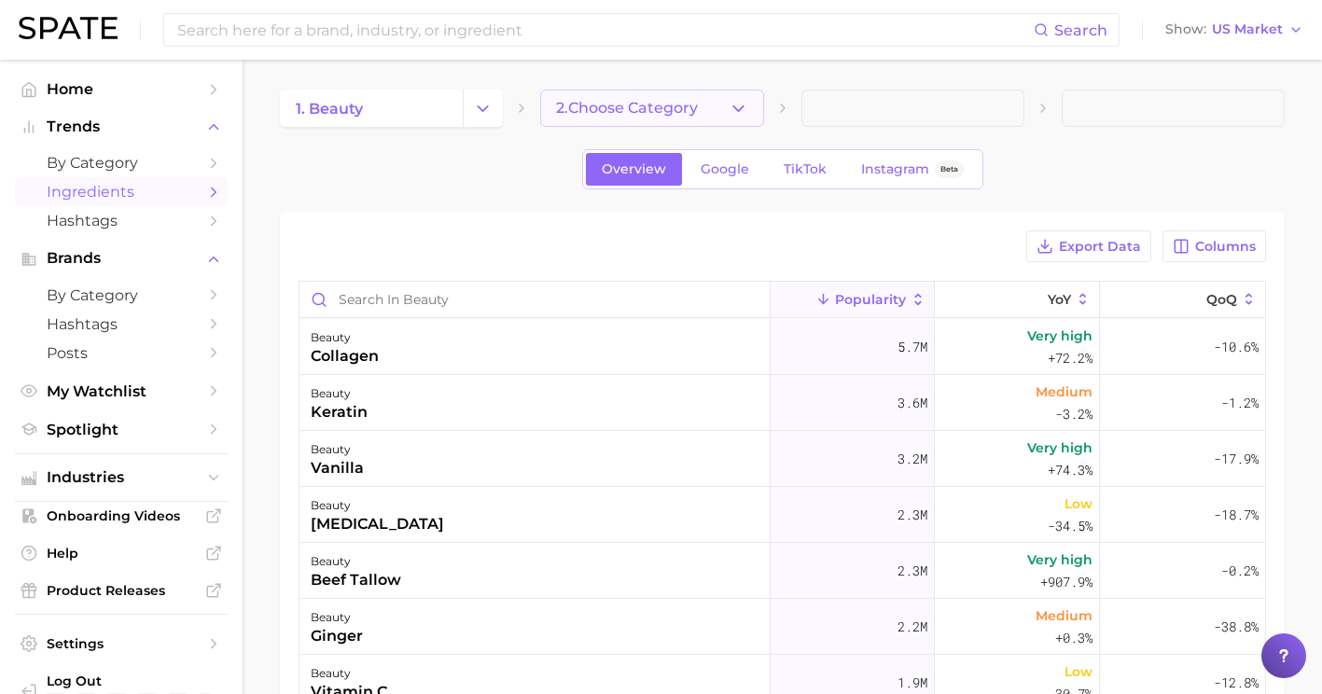
click at [743, 114] on icon "button" at bounding box center [739, 109] width 20 height 20
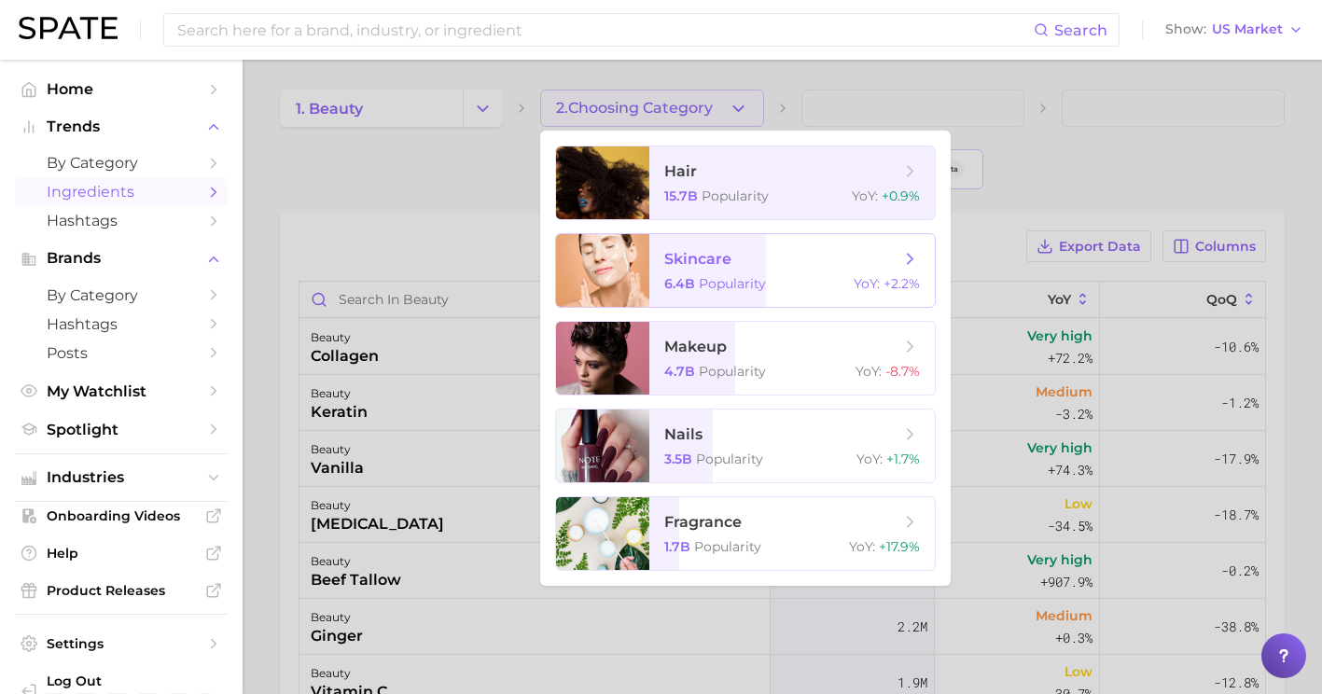
click at [726, 285] on span "Popularity" at bounding box center [732, 283] width 67 height 17
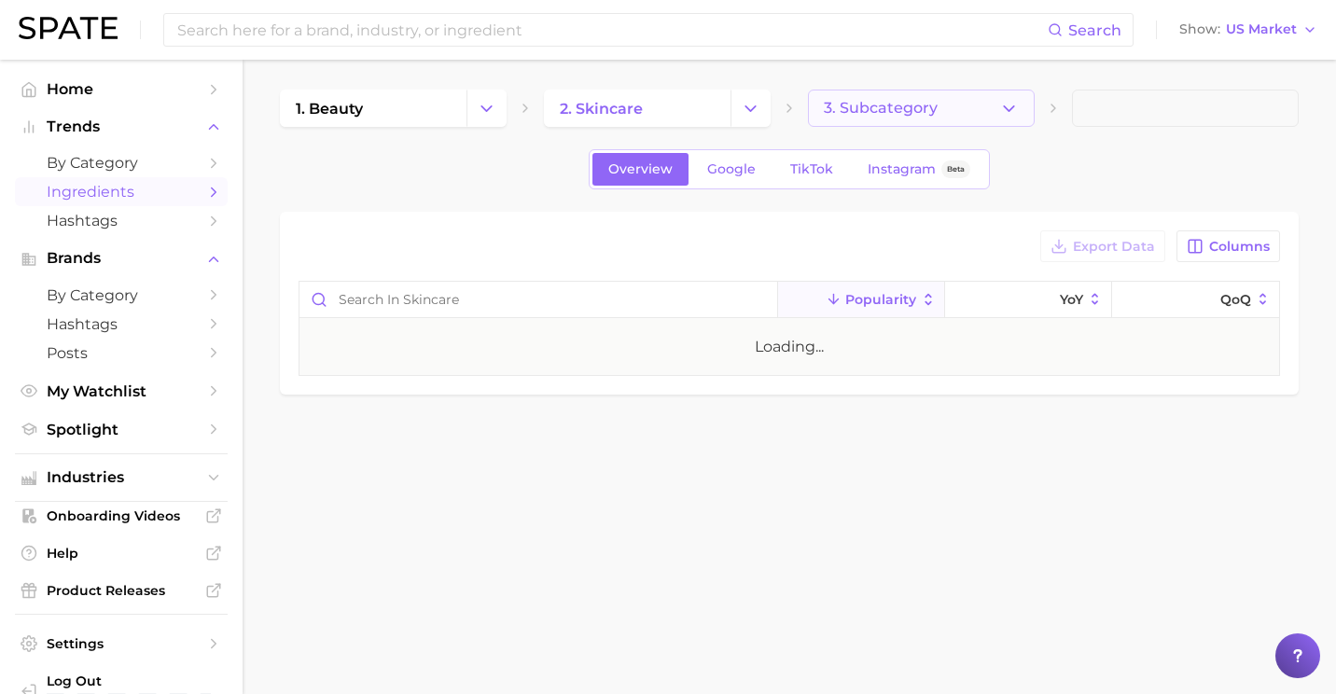
click at [1018, 99] on icon "button" at bounding box center [1009, 109] width 20 height 20
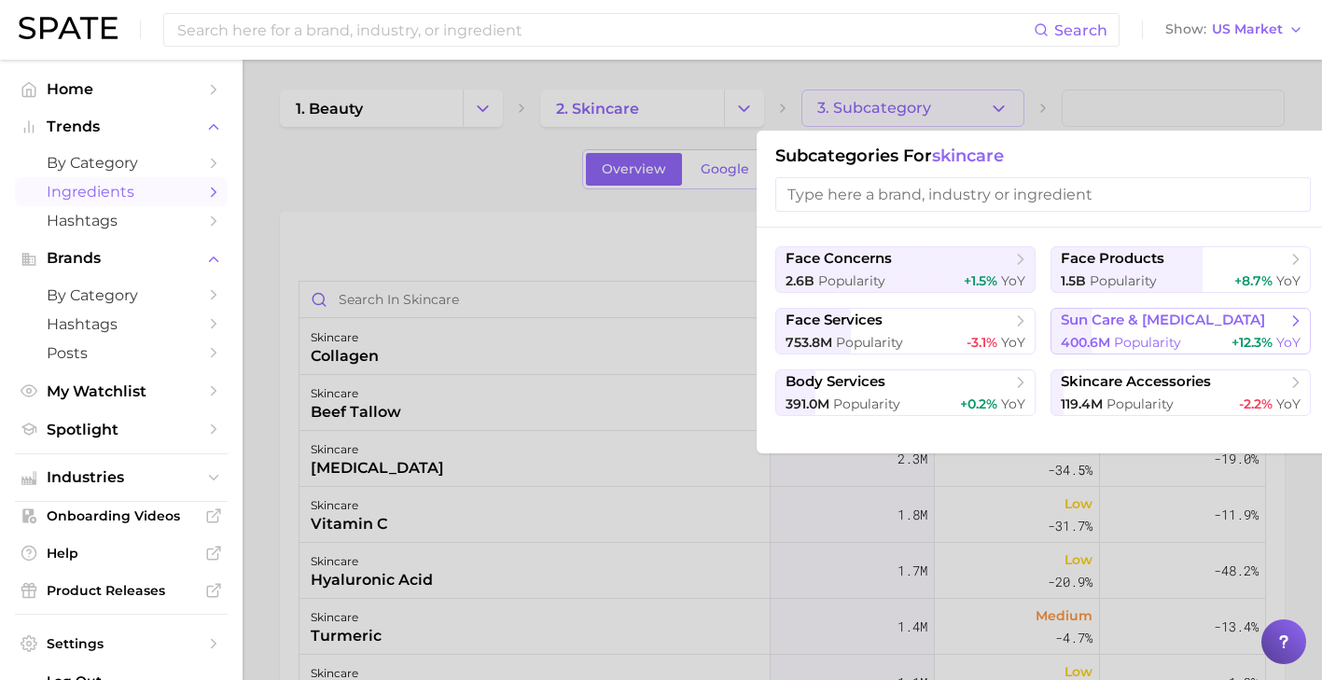
click at [1165, 324] on span "sun care & [MEDICAL_DATA]" at bounding box center [1163, 321] width 204 height 18
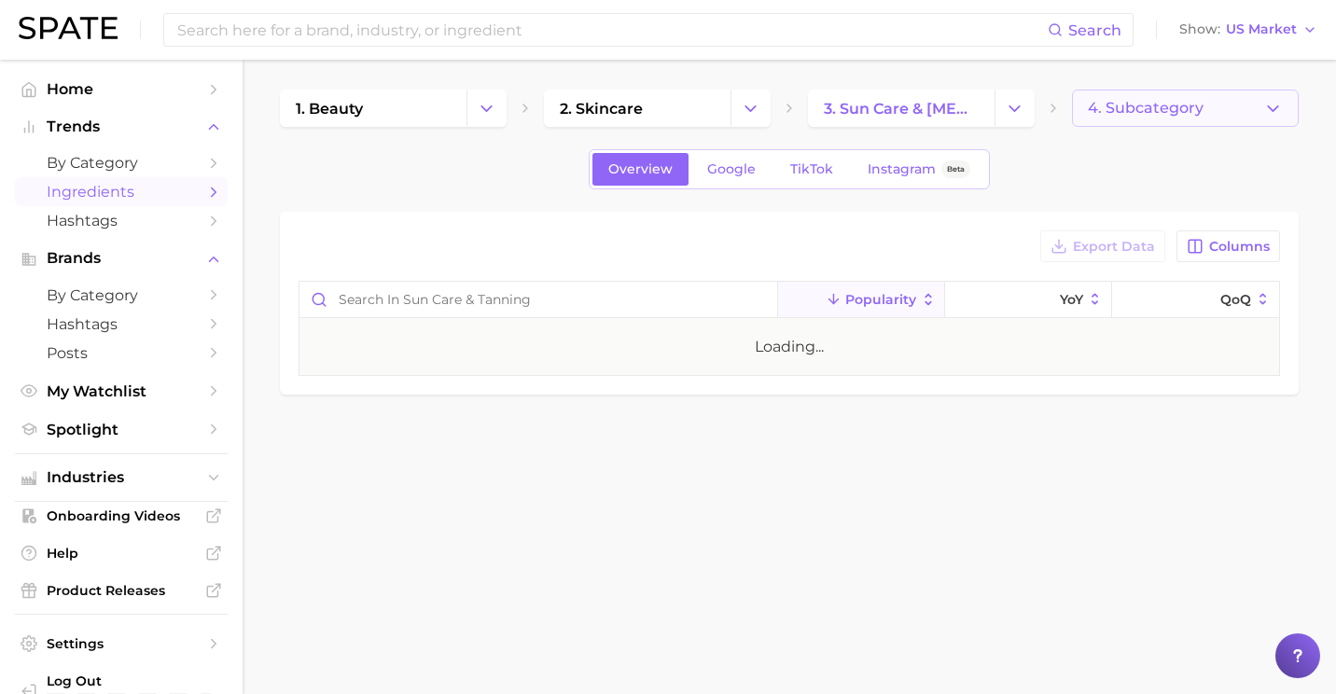
click at [1242, 96] on button "4. Subcategory" at bounding box center [1185, 108] width 227 height 37
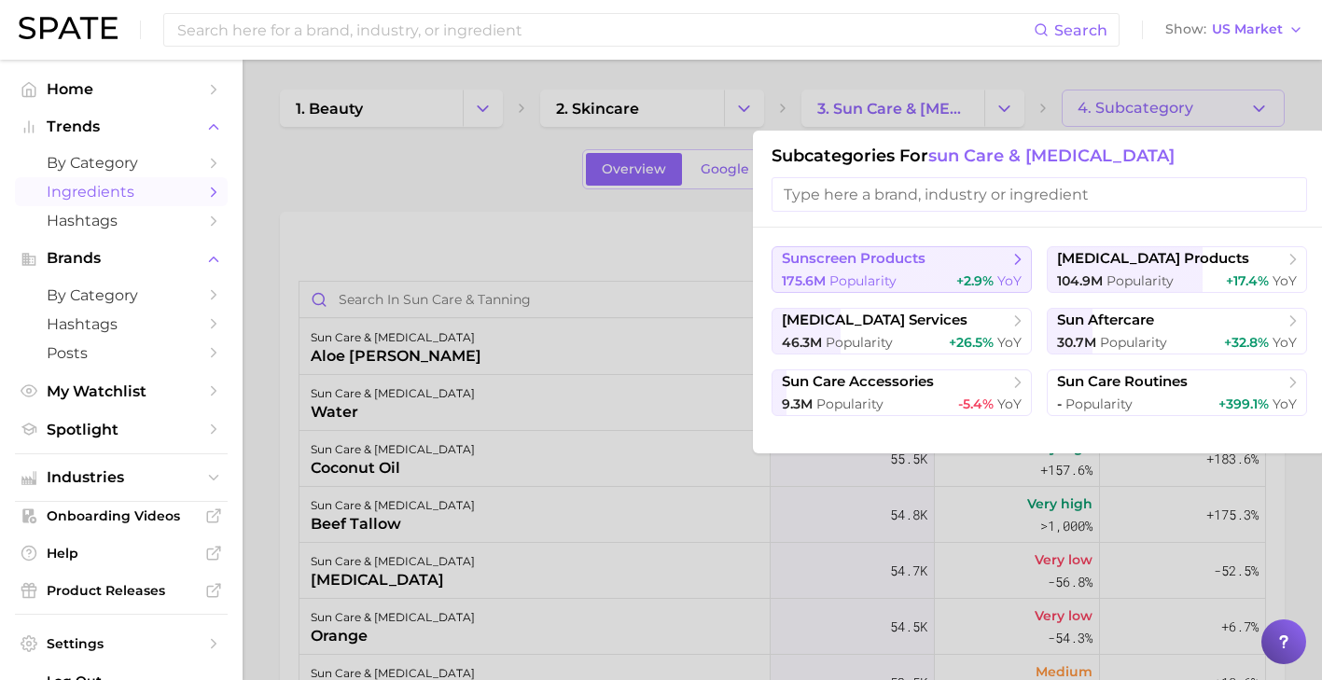
click at [937, 263] on span "sunscreen products" at bounding box center [895, 259] width 227 height 19
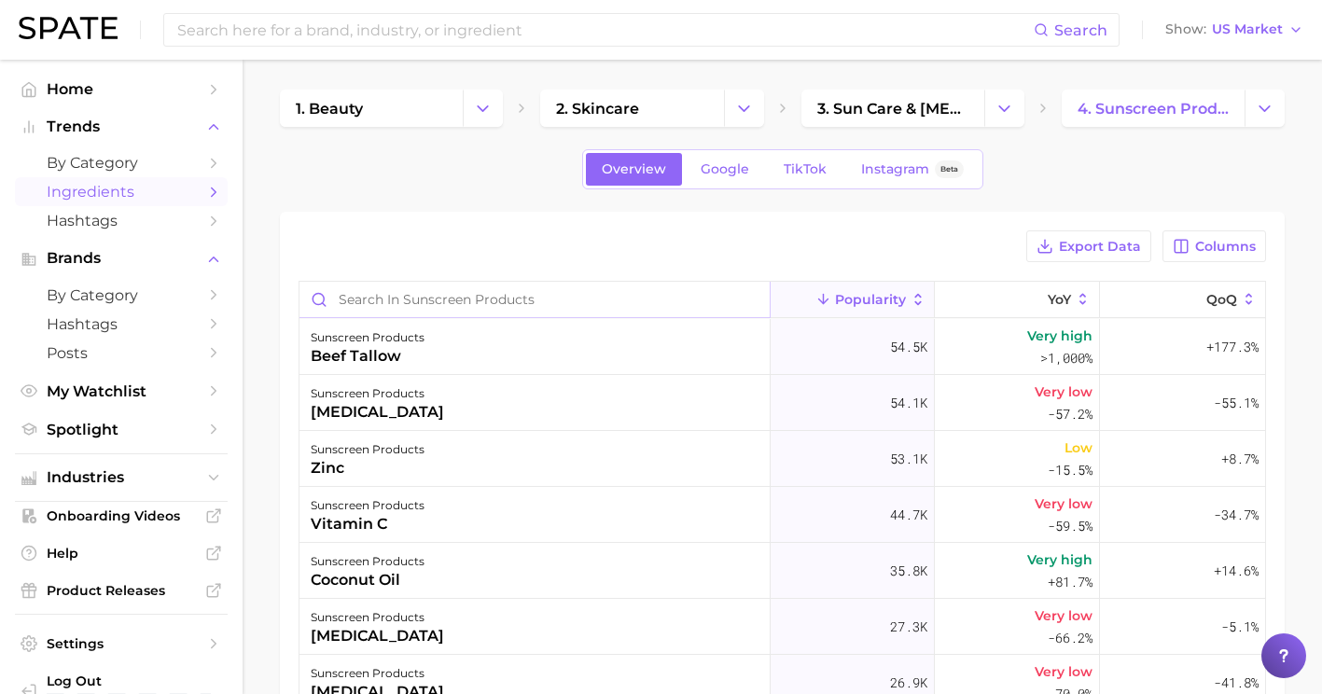
click at [665, 304] on input "Search in sunscreen products" at bounding box center [535, 299] width 470 height 35
type input "b"
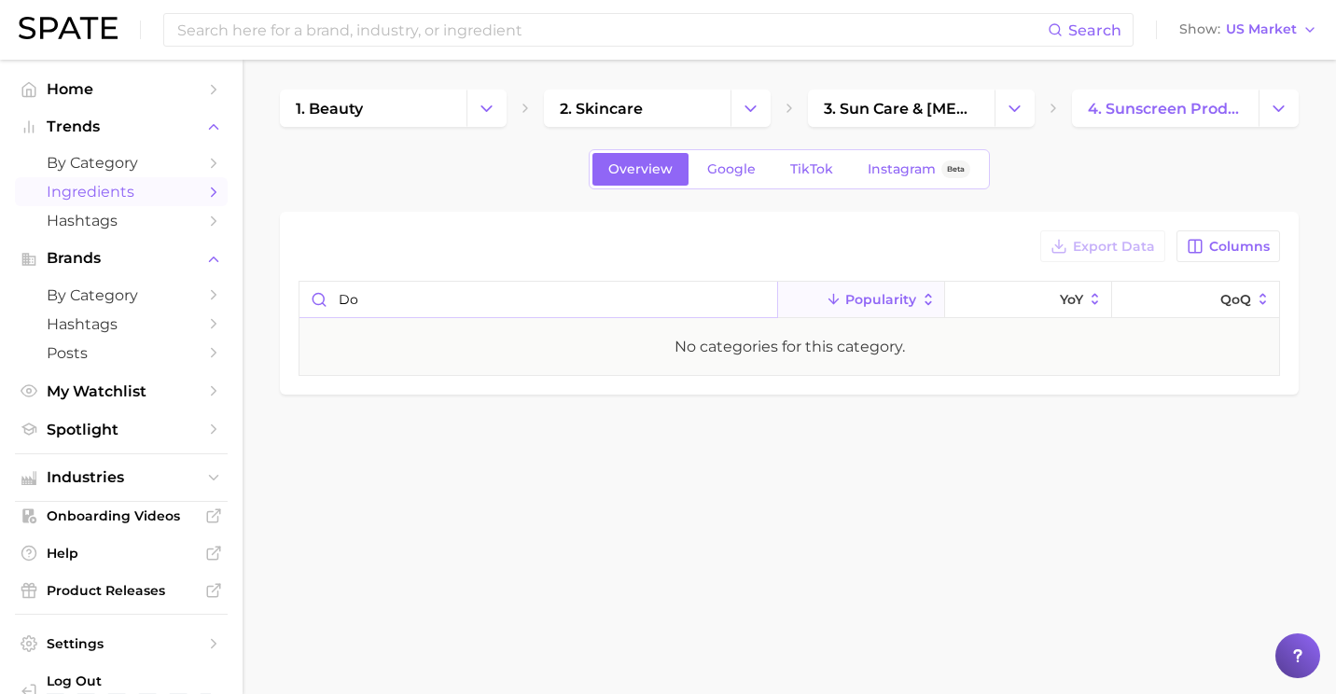
type input "d"
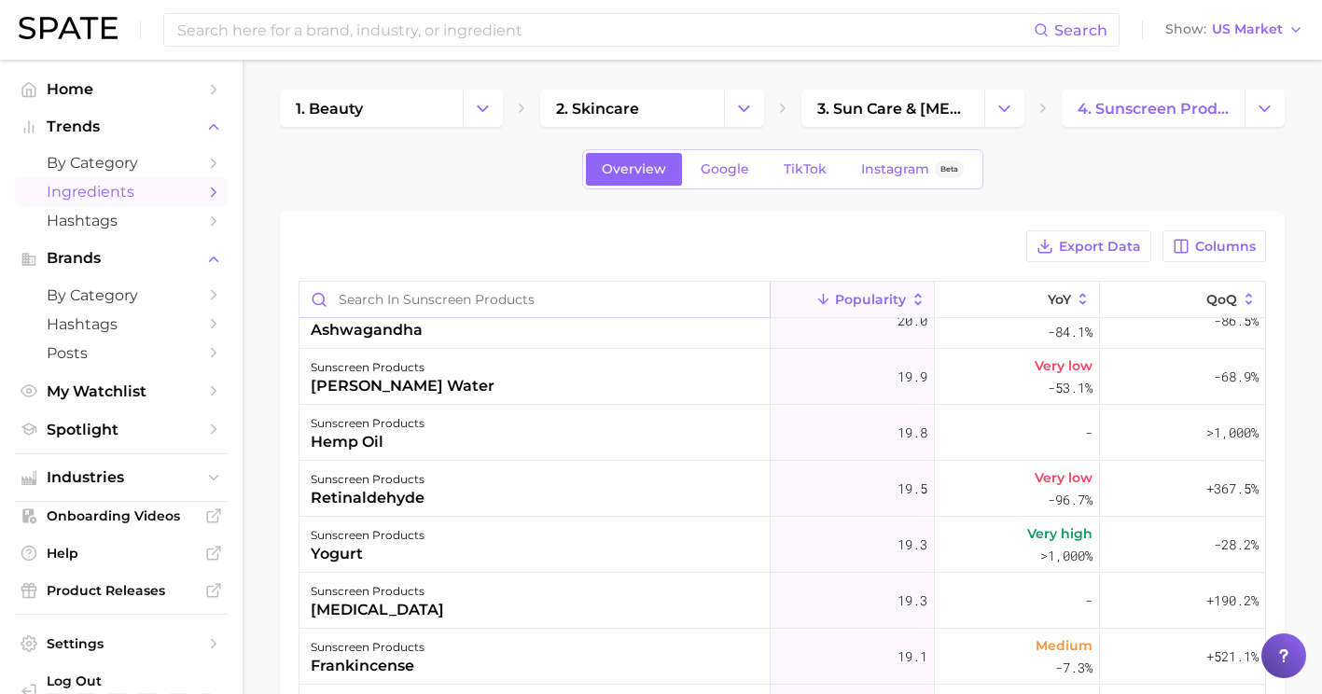
scroll to position [17441, 0]
click at [102, 439] on span "Spotlight" at bounding box center [121, 430] width 149 height 18
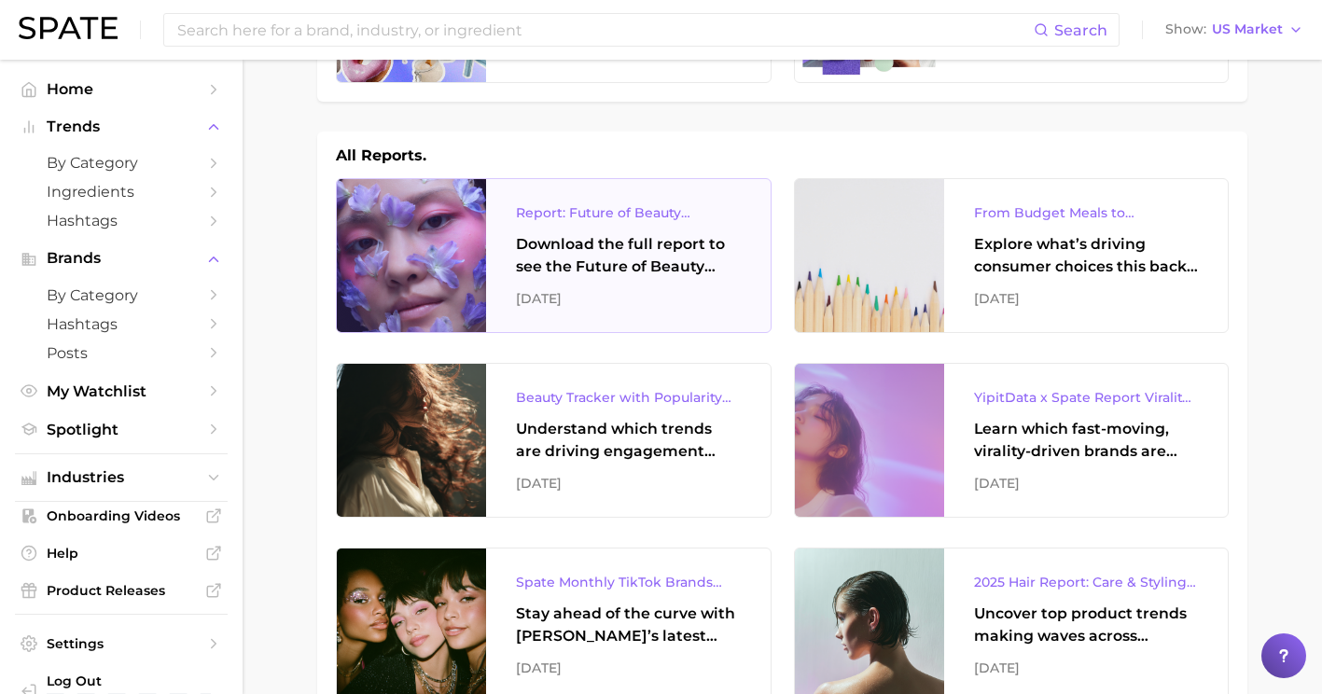
scroll to position [209, 0]
click at [625, 255] on div "Download the full report to see the Future of Beauty trends we unpacked during …" at bounding box center [628, 254] width 225 height 45
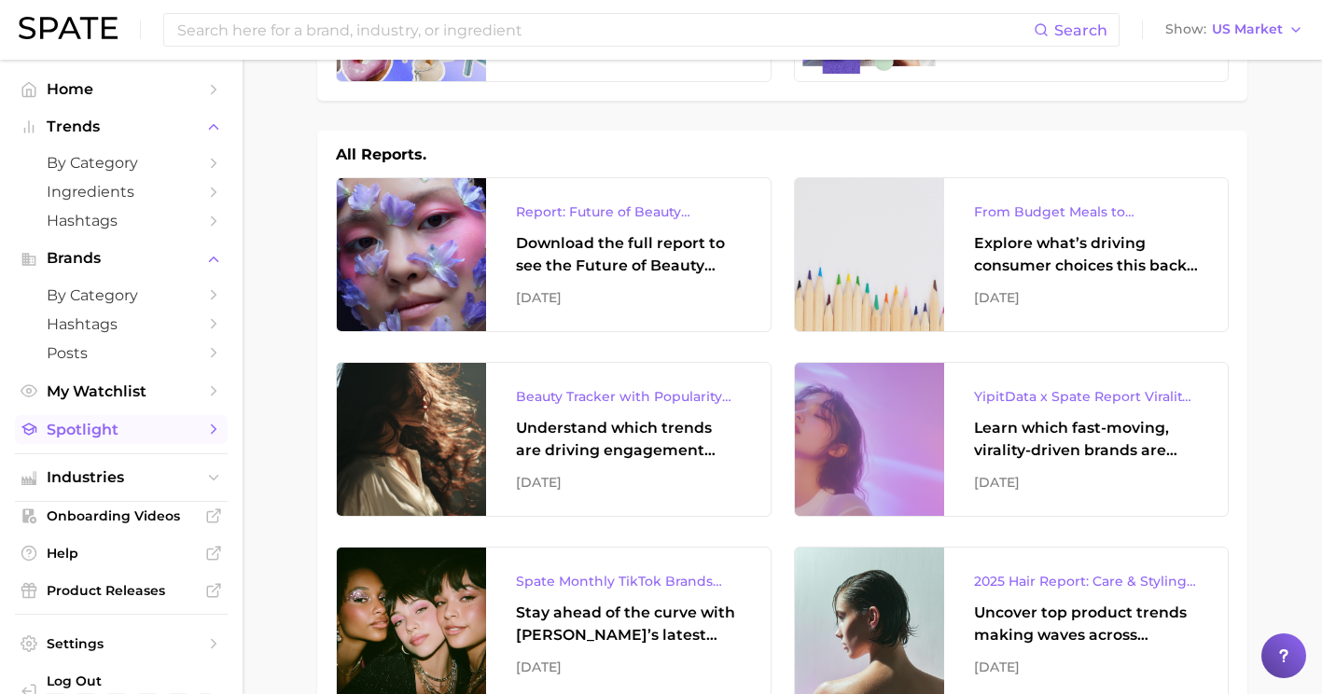
click at [155, 429] on span "Spotlight" at bounding box center [121, 430] width 149 height 18
click at [77, 97] on span "Home" at bounding box center [121, 89] width 149 height 18
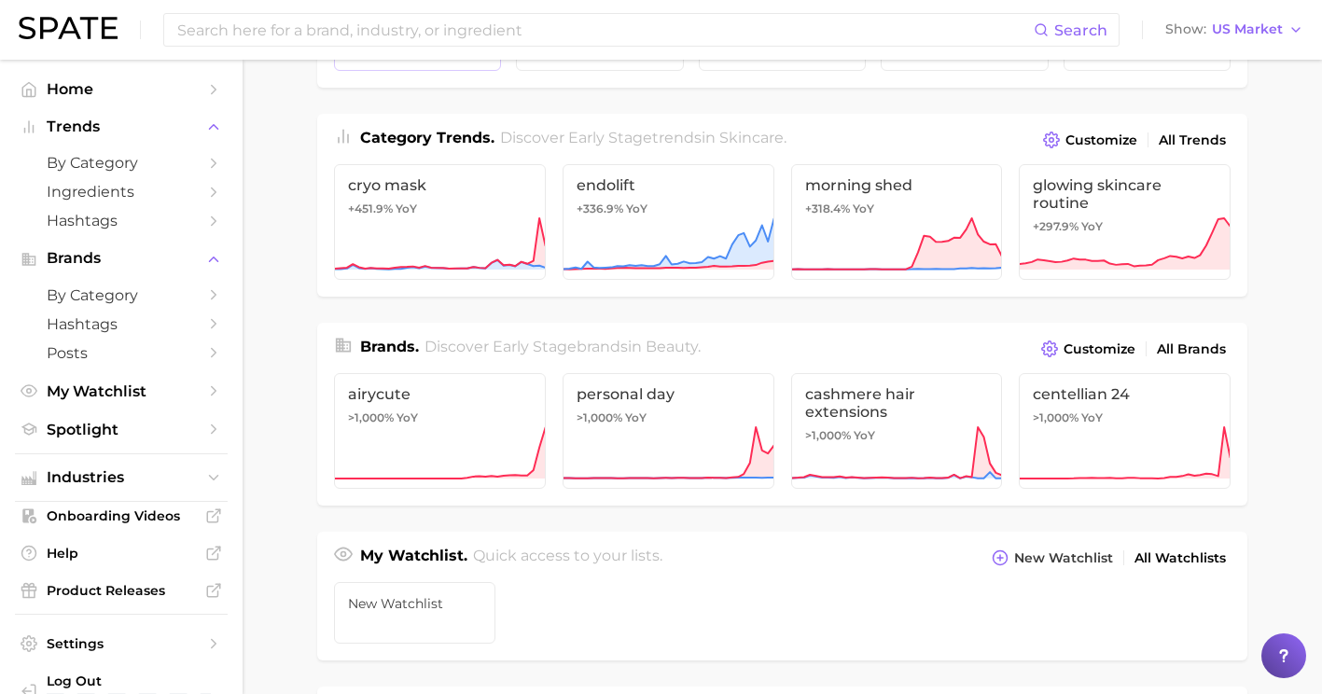
scroll to position [205, 0]
click at [1173, 128] on link "All Trends" at bounding box center [1192, 139] width 77 height 25
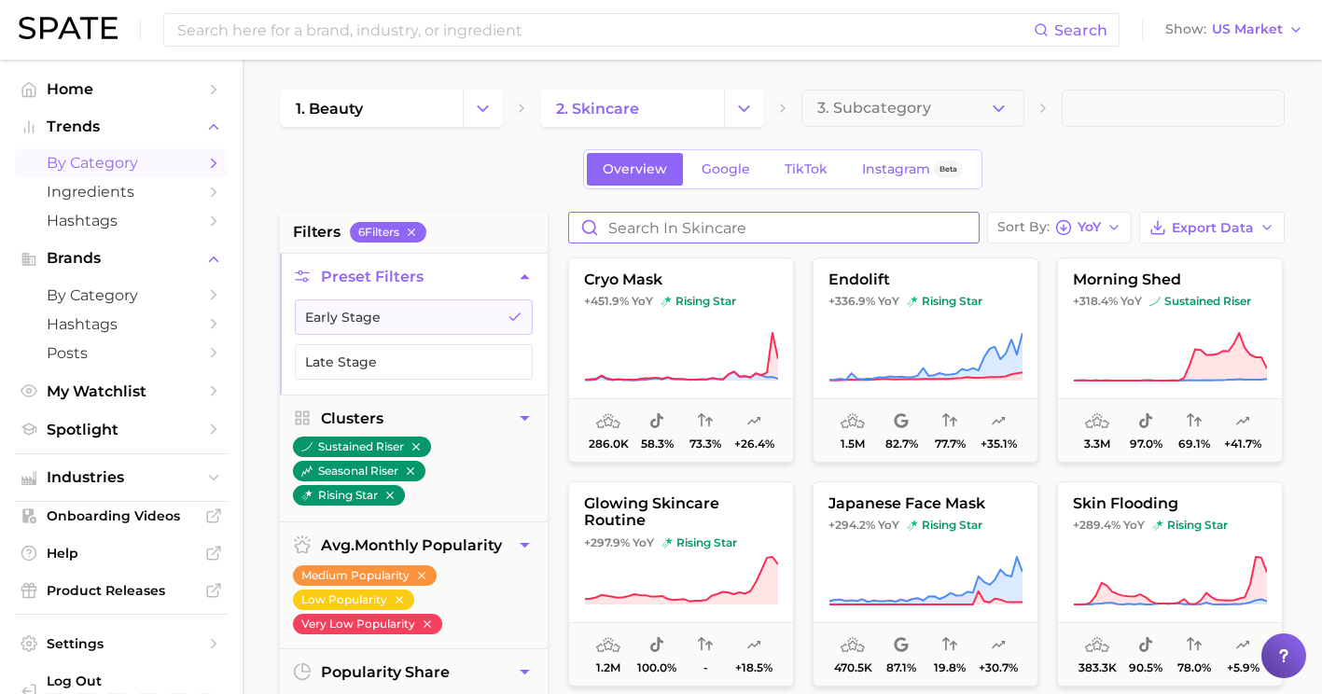
click at [593, 220] on input "Search in skincare" at bounding box center [774, 228] width 410 height 30
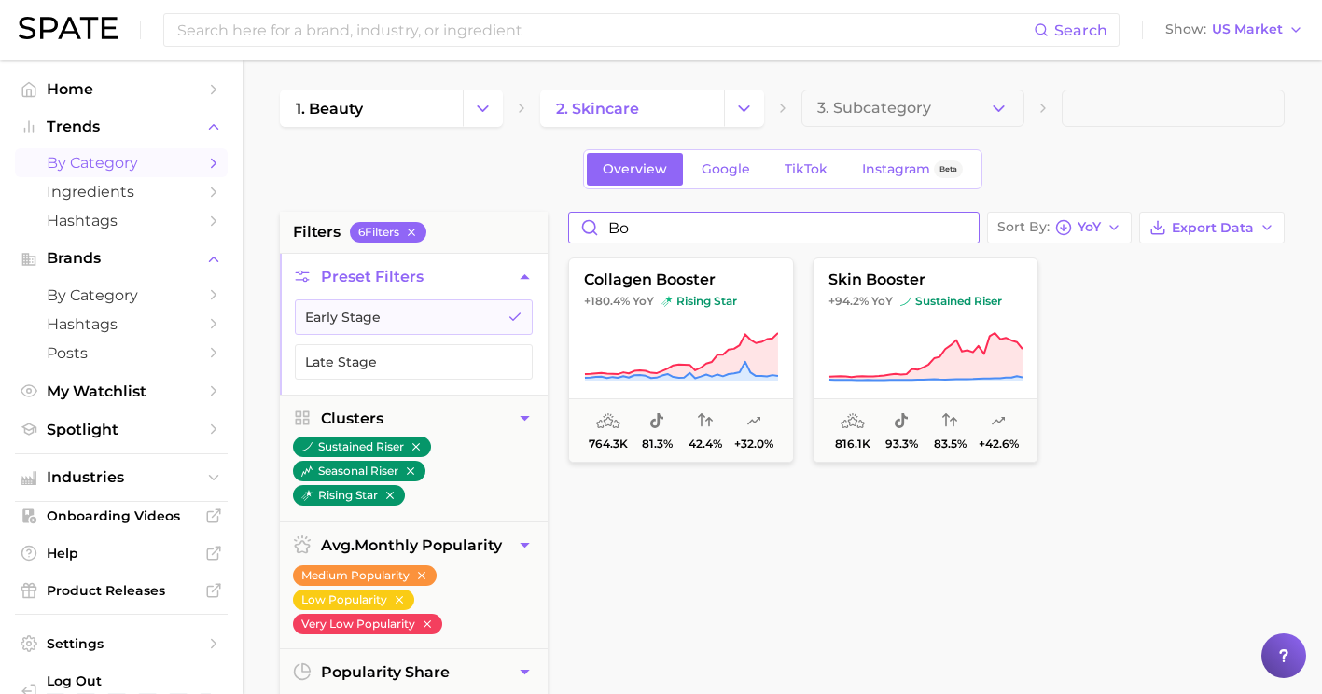
type input "b"
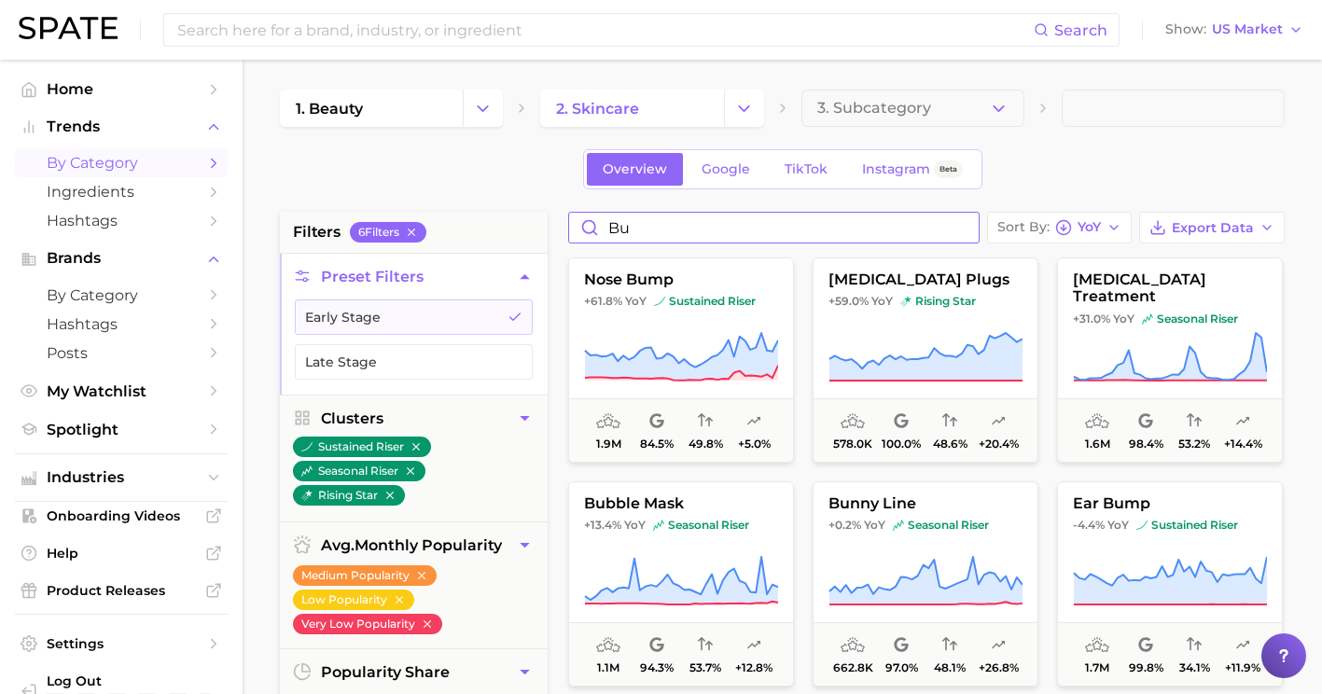
drag, startPoint x: 694, startPoint y: 227, endPoint x: 598, endPoint y: 231, distance: 96.2
click at [598, 231] on input "bu" at bounding box center [774, 228] width 410 height 30
paste input "butyloctyl salicylate"
click at [598, 231] on input "butyloctyl salicylate" at bounding box center [774, 228] width 410 height 30
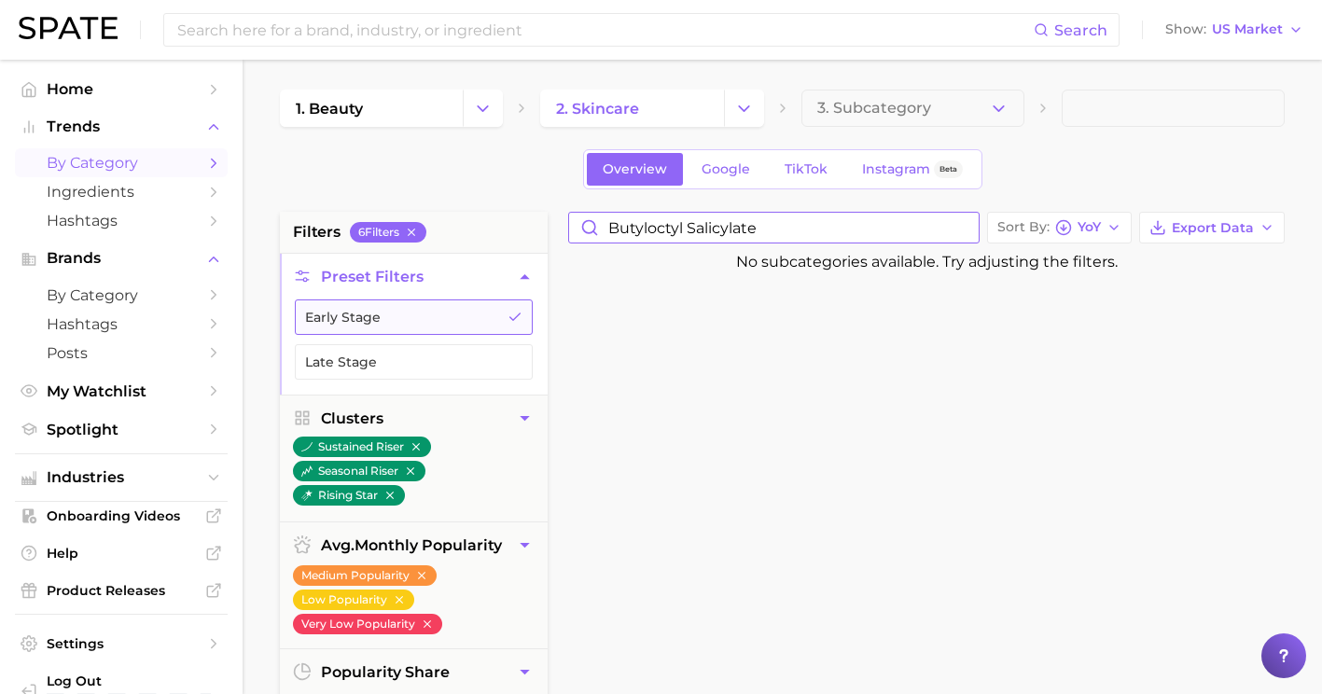
type input "butyloctyl salicylate"
click at [511, 316] on icon "button" at bounding box center [515, 317] width 15 height 15
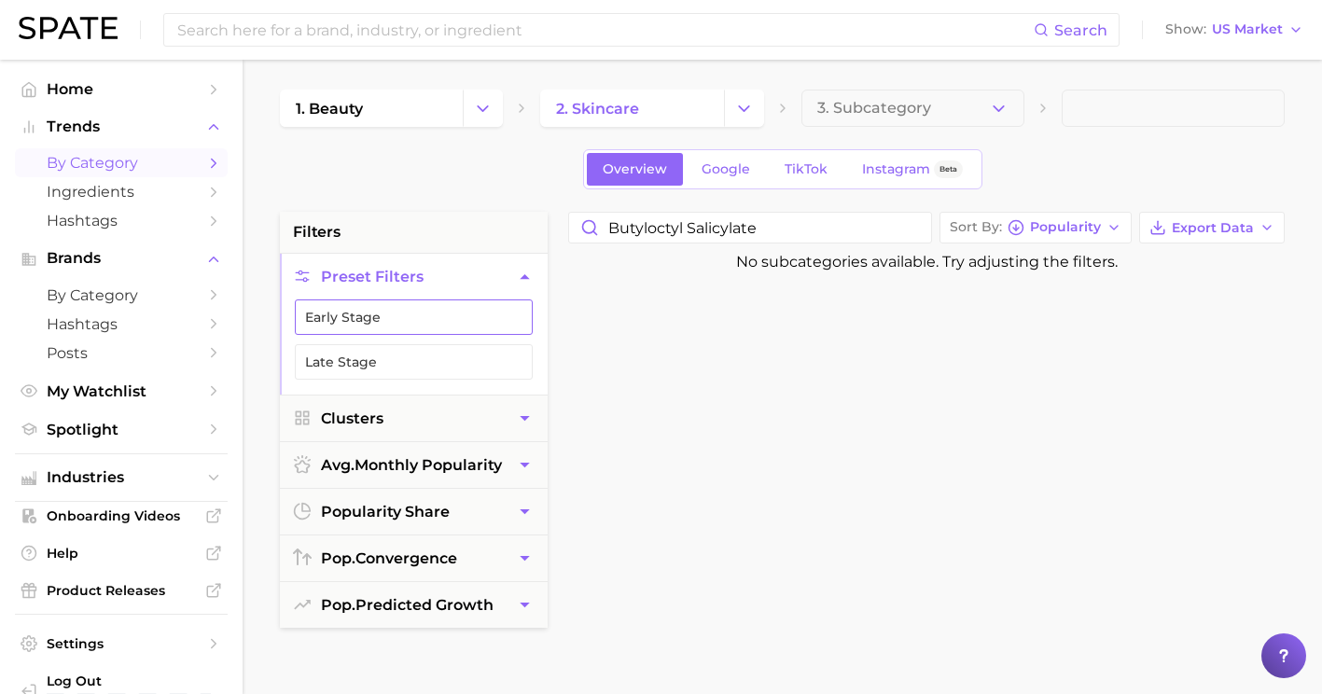
click at [511, 316] on icon "button" at bounding box center [515, 317] width 15 height 15
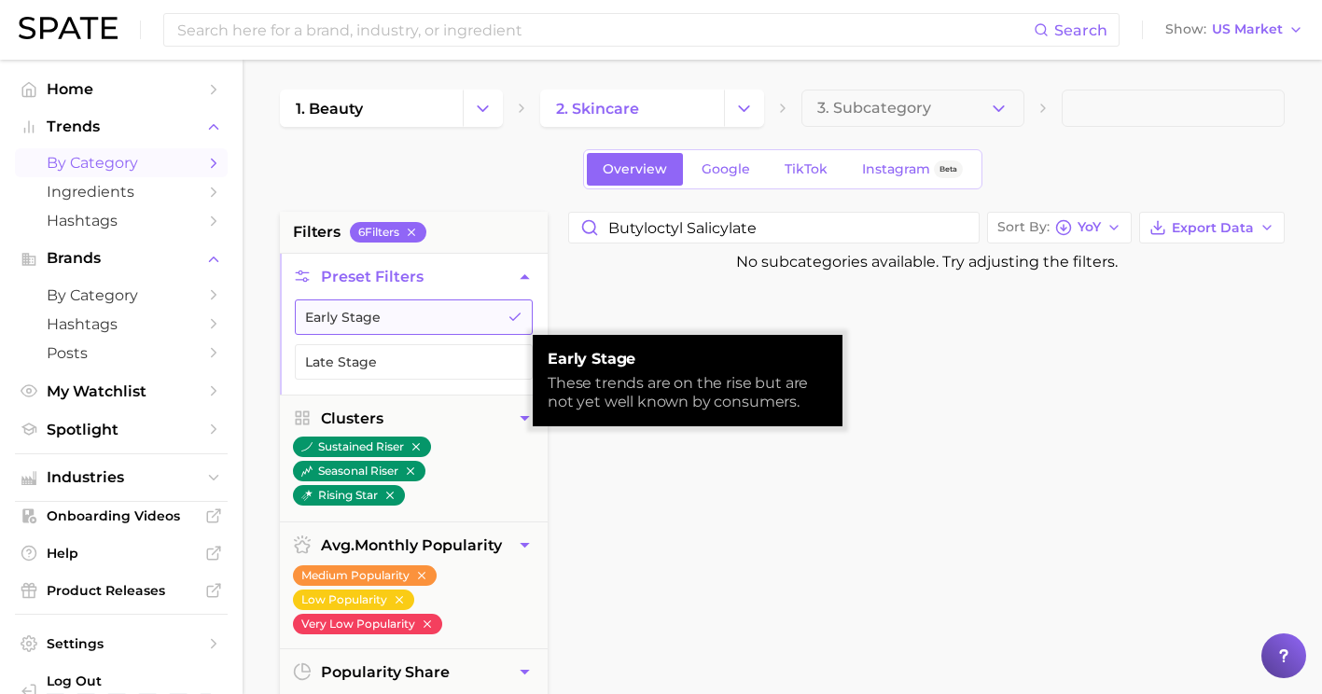
click at [511, 316] on icon "button" at bounding box center [515, 317] width 15 height 15
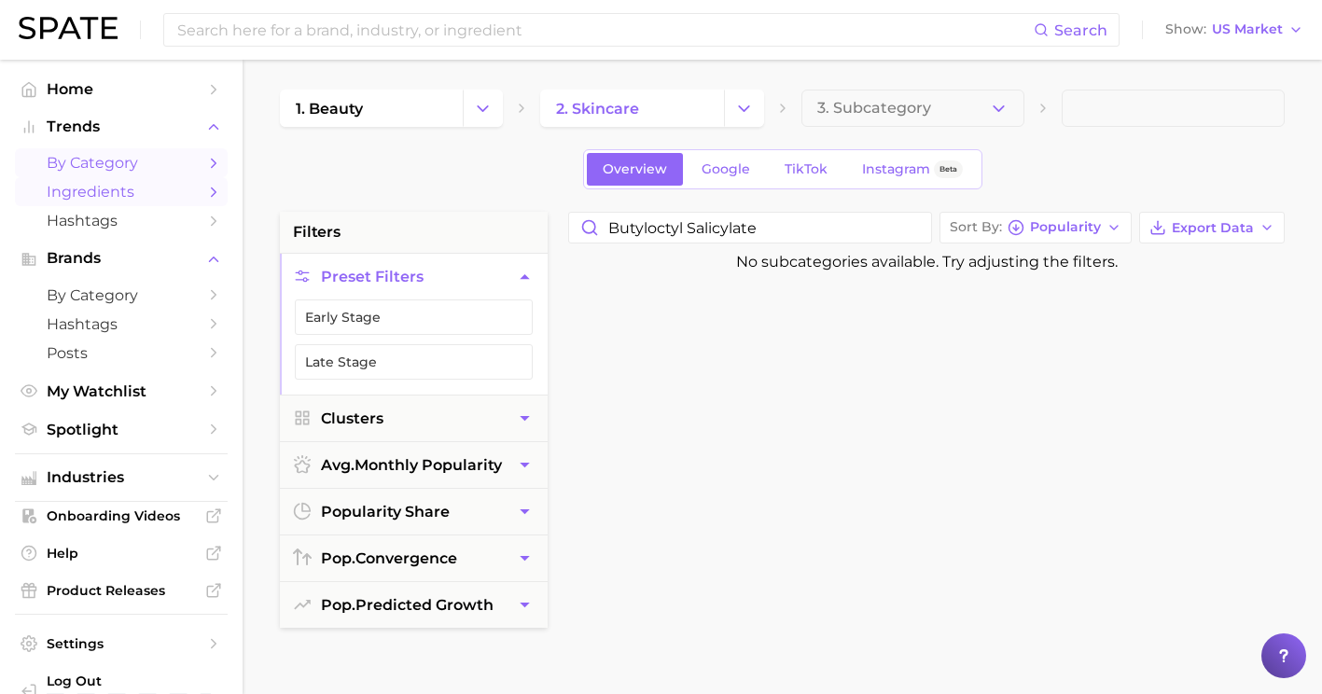
click at [55, 198] on span "Ingredients" at bounding box center [121, 192] width 149 height 18
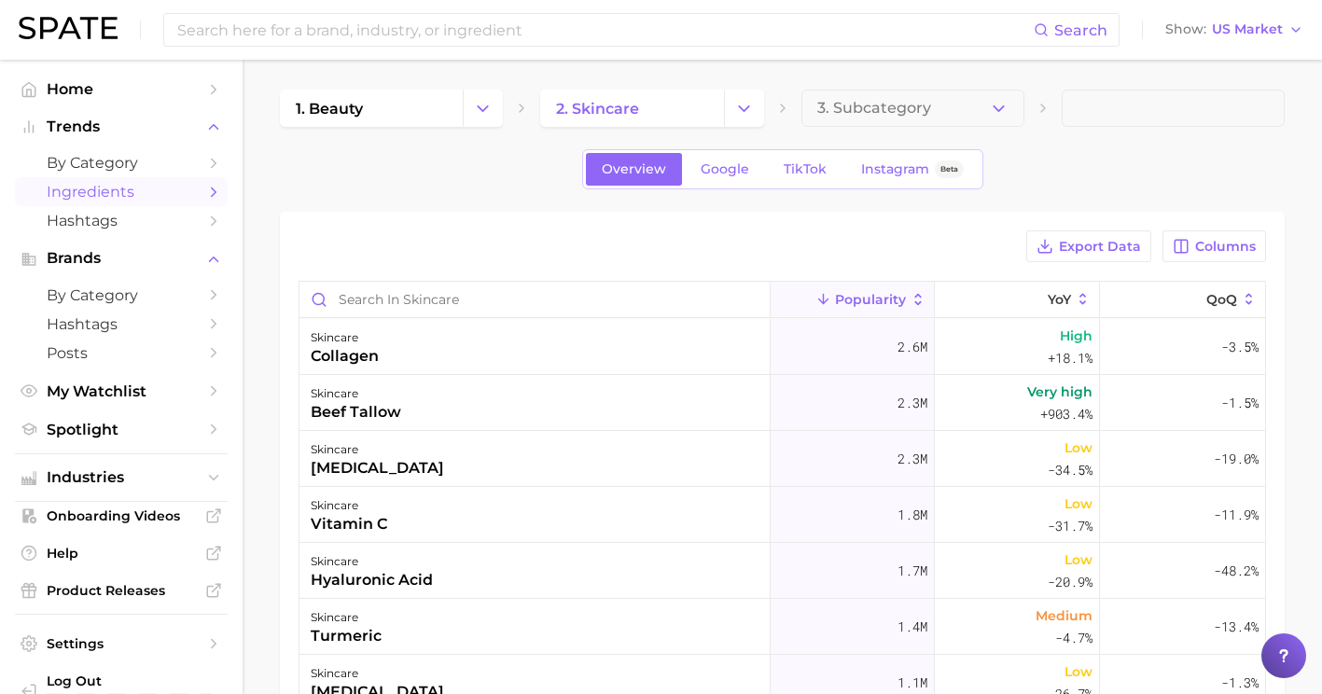
click at [302, 183] on div "Overview Google TikTok Instagram Beta" at bounding box center [782, 169] width 1005 height 40
click at [338, 20] on input at bounding box center [604, 30] width 859 height 32
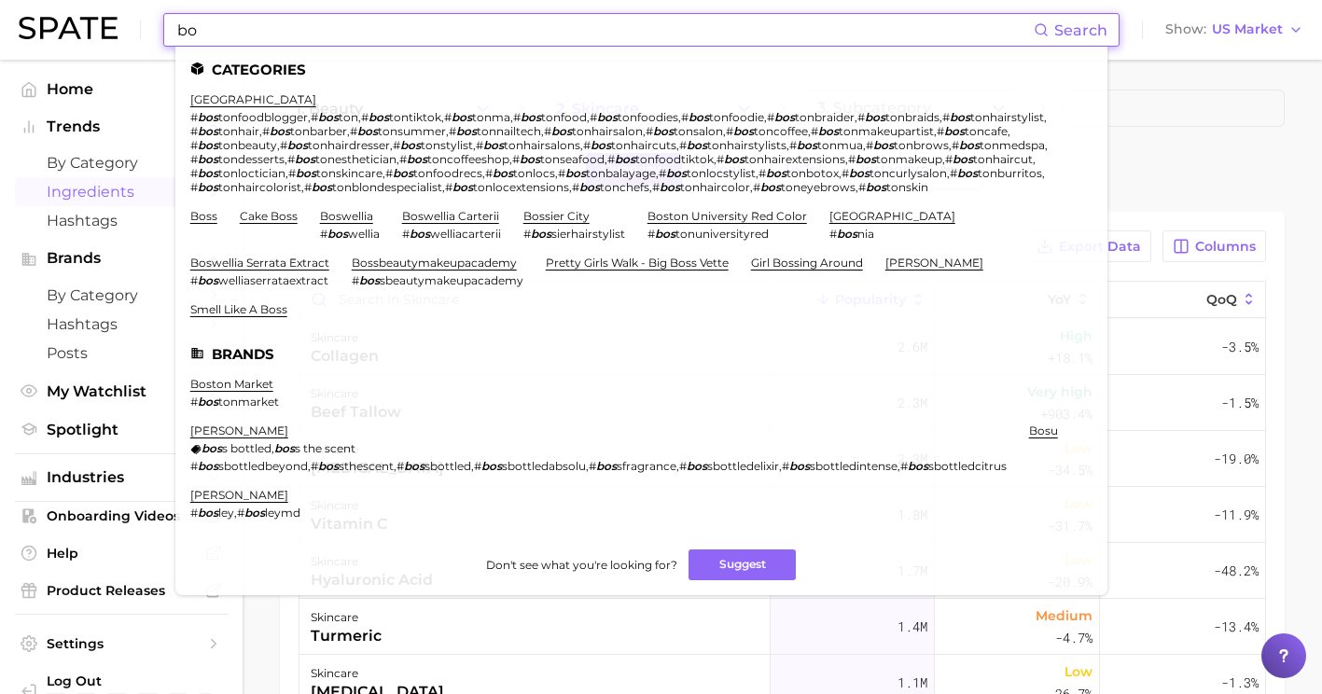
type input "b"
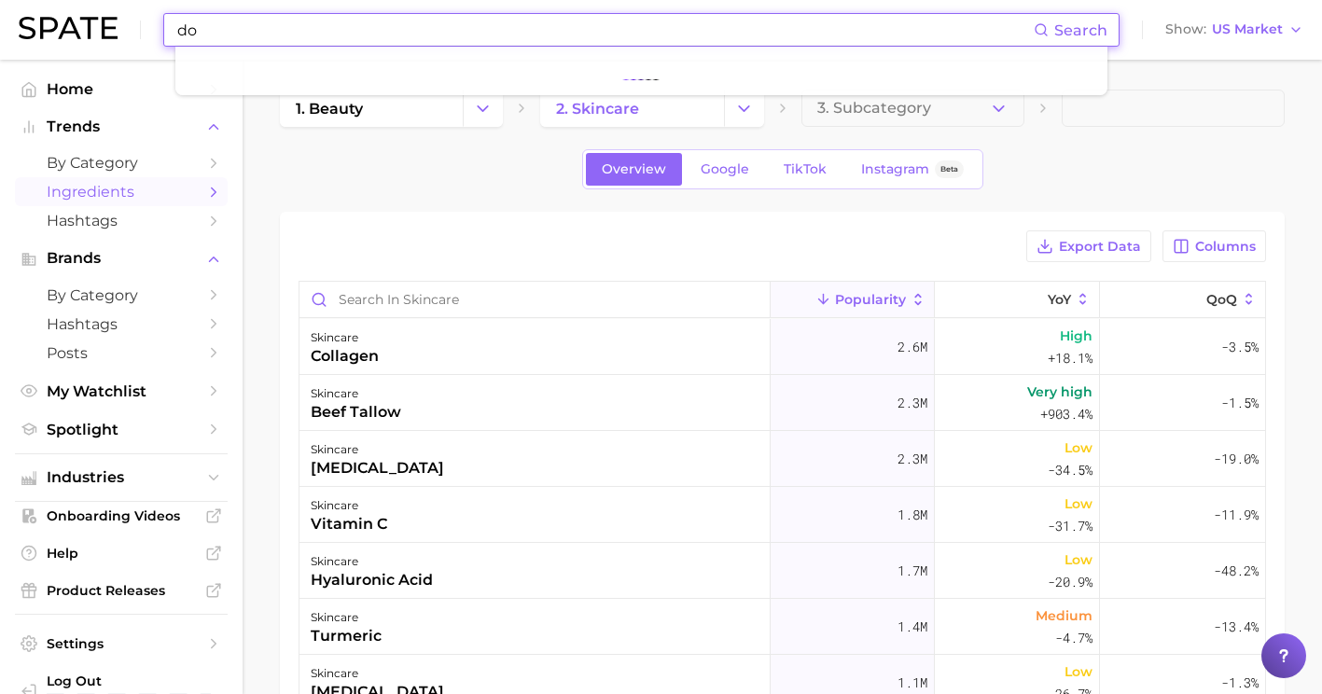
type input "d"
type input """
type input "booster"
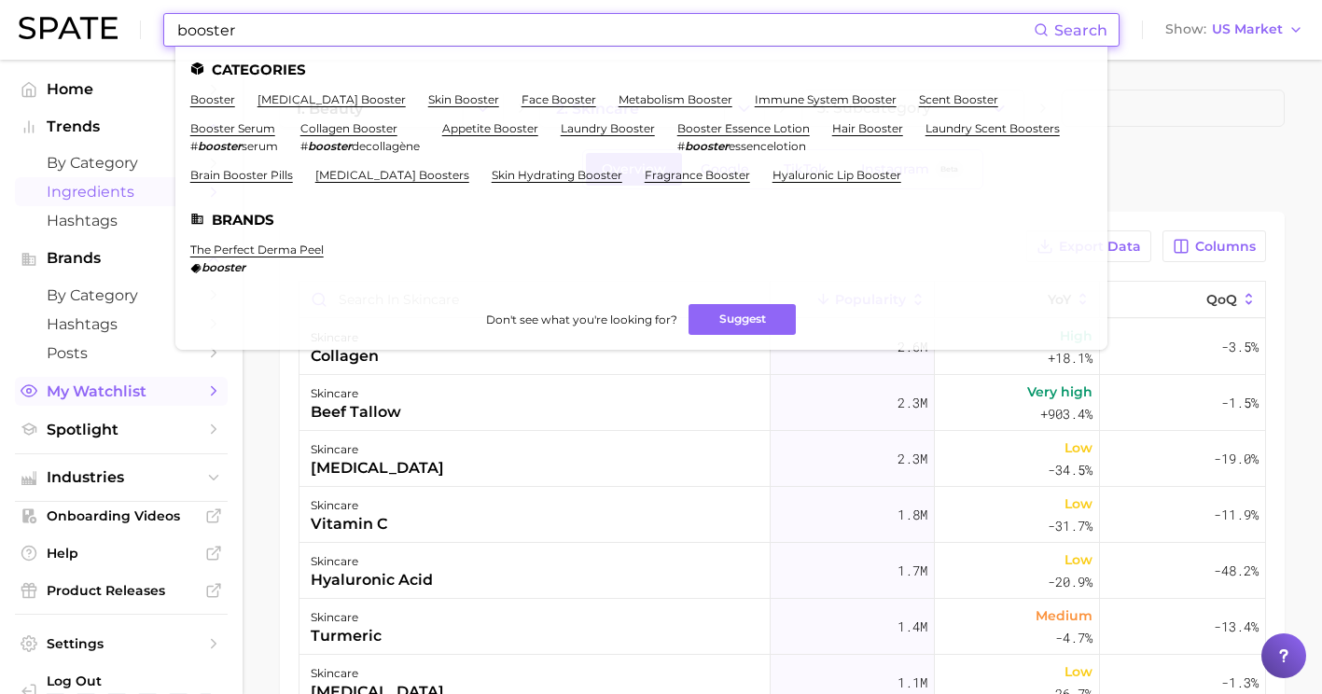
click at [92, 389] on span "My Watchlist" at bounding box center [121, 392] width 149 height 18
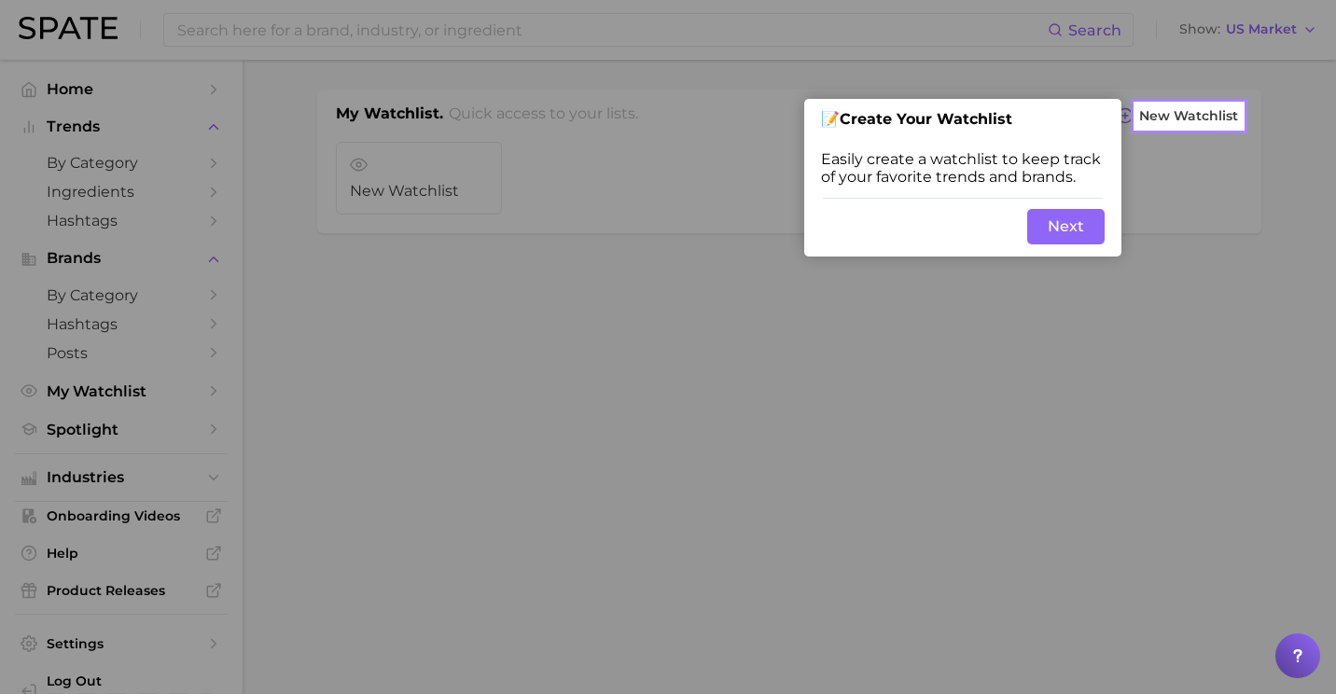
click at [1064, 224] on button "Next" at bounding box center [1065, 226] width 77 height 35
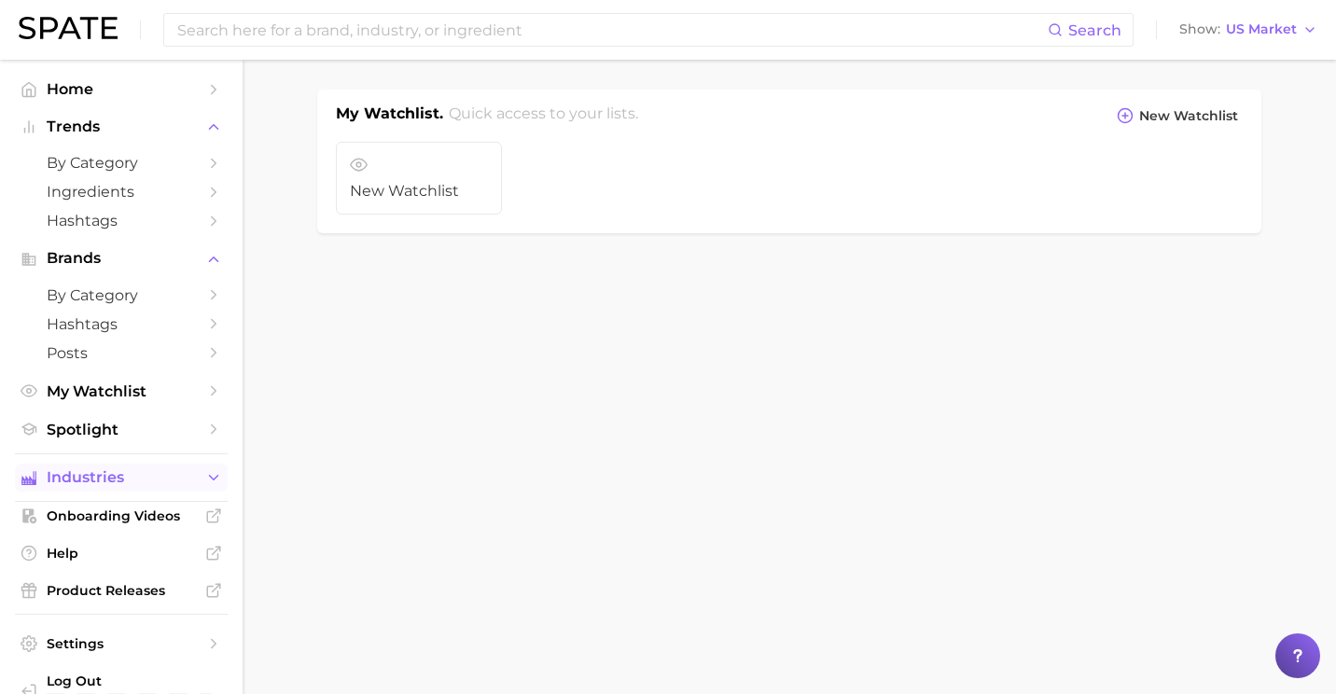
click at [97, 482] on span "Industries" at bounding box center [121, 477] width 149 height 17
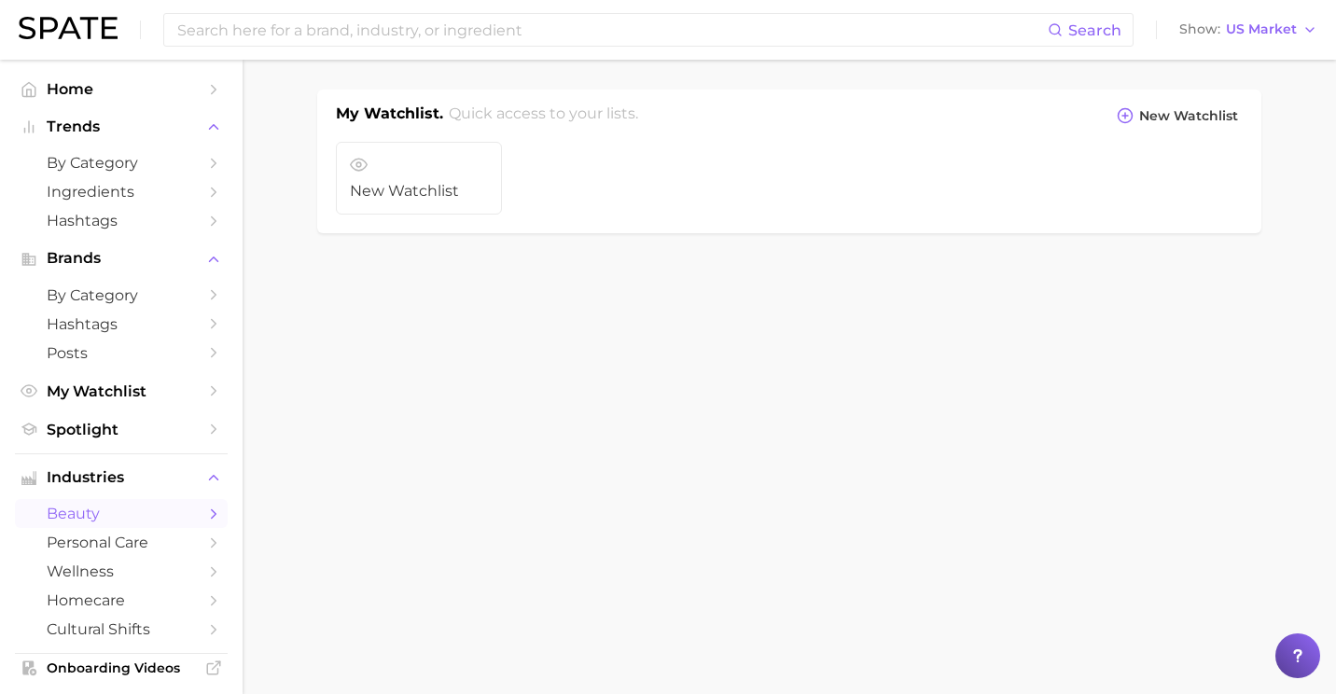
drag, startPoint x: 97, startPoint y: 482, endPoint x: 63, endPoint y: 518, distance: 49.5
click at [63, 518] on span "beauty" at bounding box center [121, 514] width 149 height 18
